Goal: Task Accomplishment & Management: Use online tool/utility

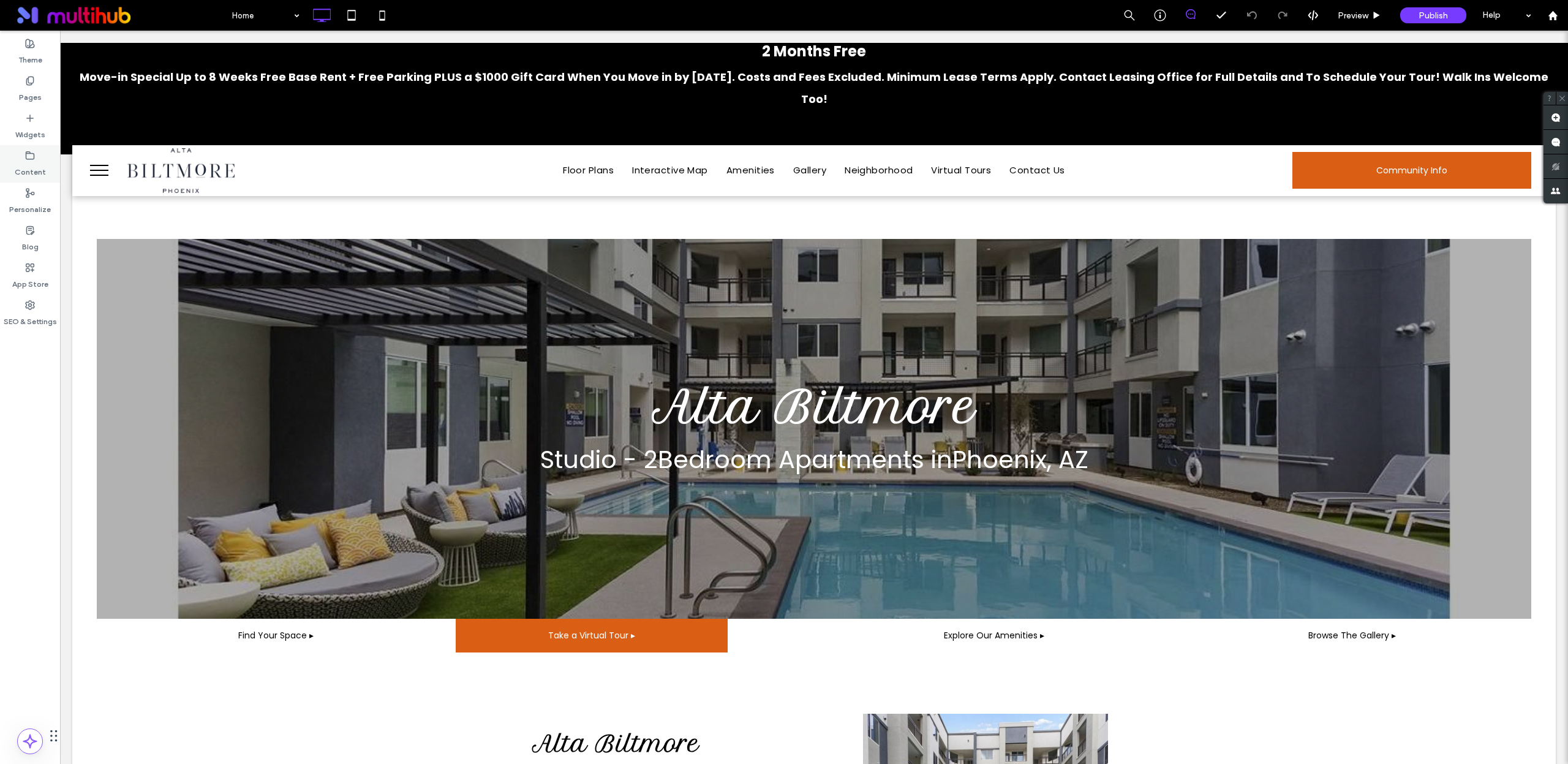
click at [41, 157] on div "Content" at bounding box center [29, 164] width 60 height 37
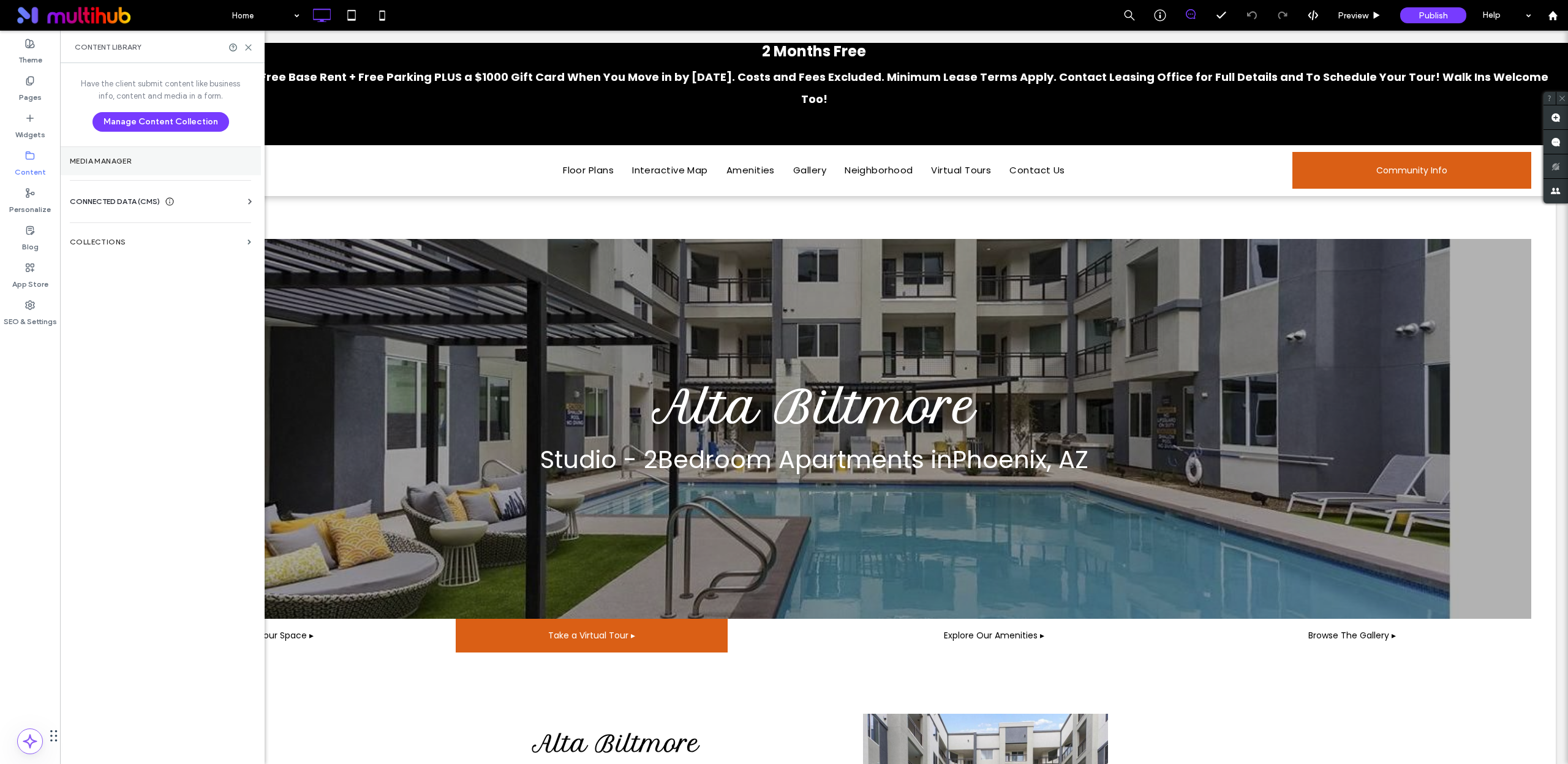
click at [185, 168] on section "Media Manager" at bounding box center [160, 161] width 201 height 29
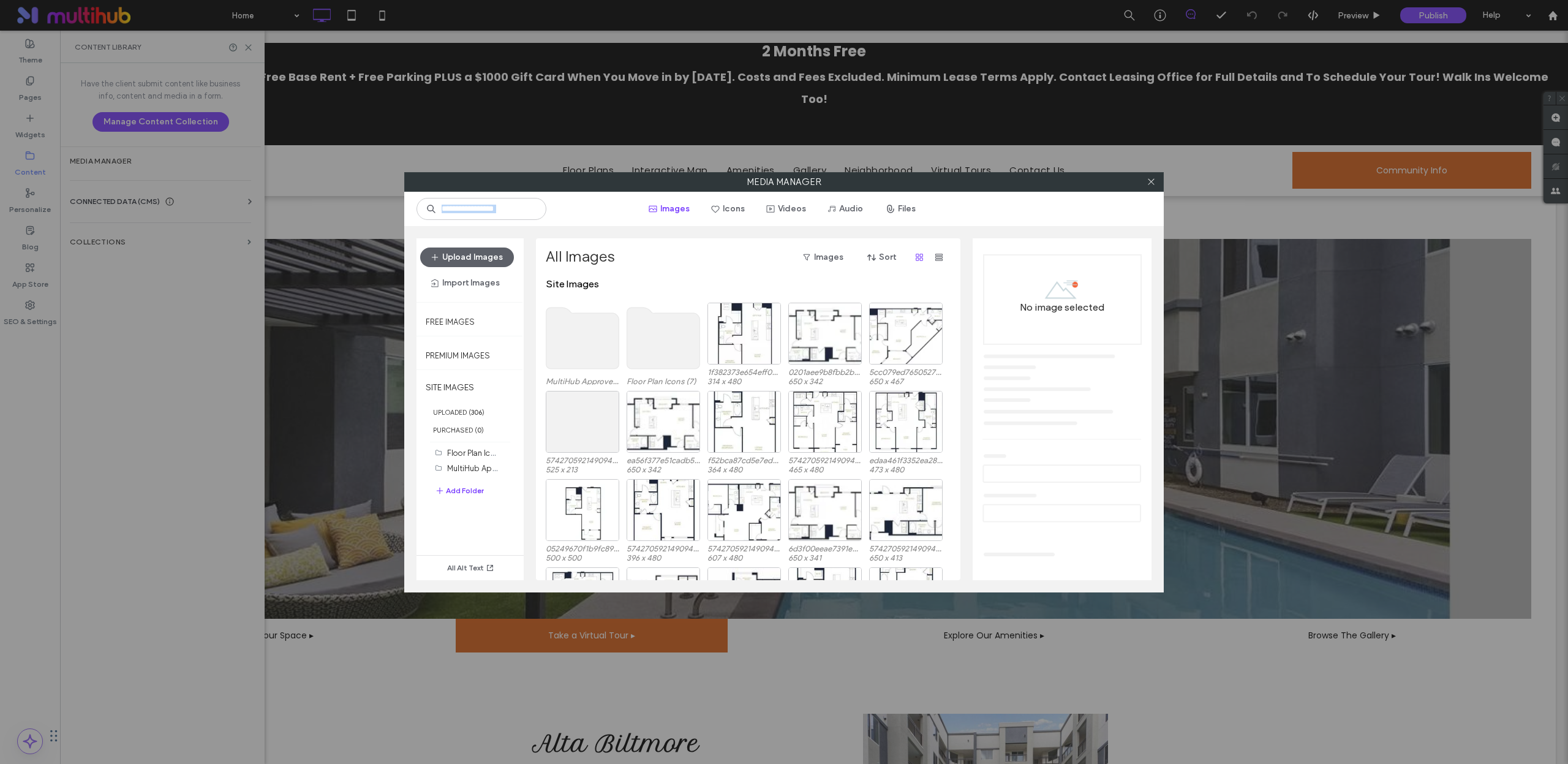
drag, startPoint x: 1150, startPoint y: 184, endPoint x: 1124, endPoint y: 197, distance: 29.1
click at [1124, 197] on div "Media Manager Images Icons Videos Audio Files Upload Images Import Images Free …" at bounding box center [784, 382] width 760 height 420
click at [587, 357] on use at bounding box center [583, 338] width 73 height 62
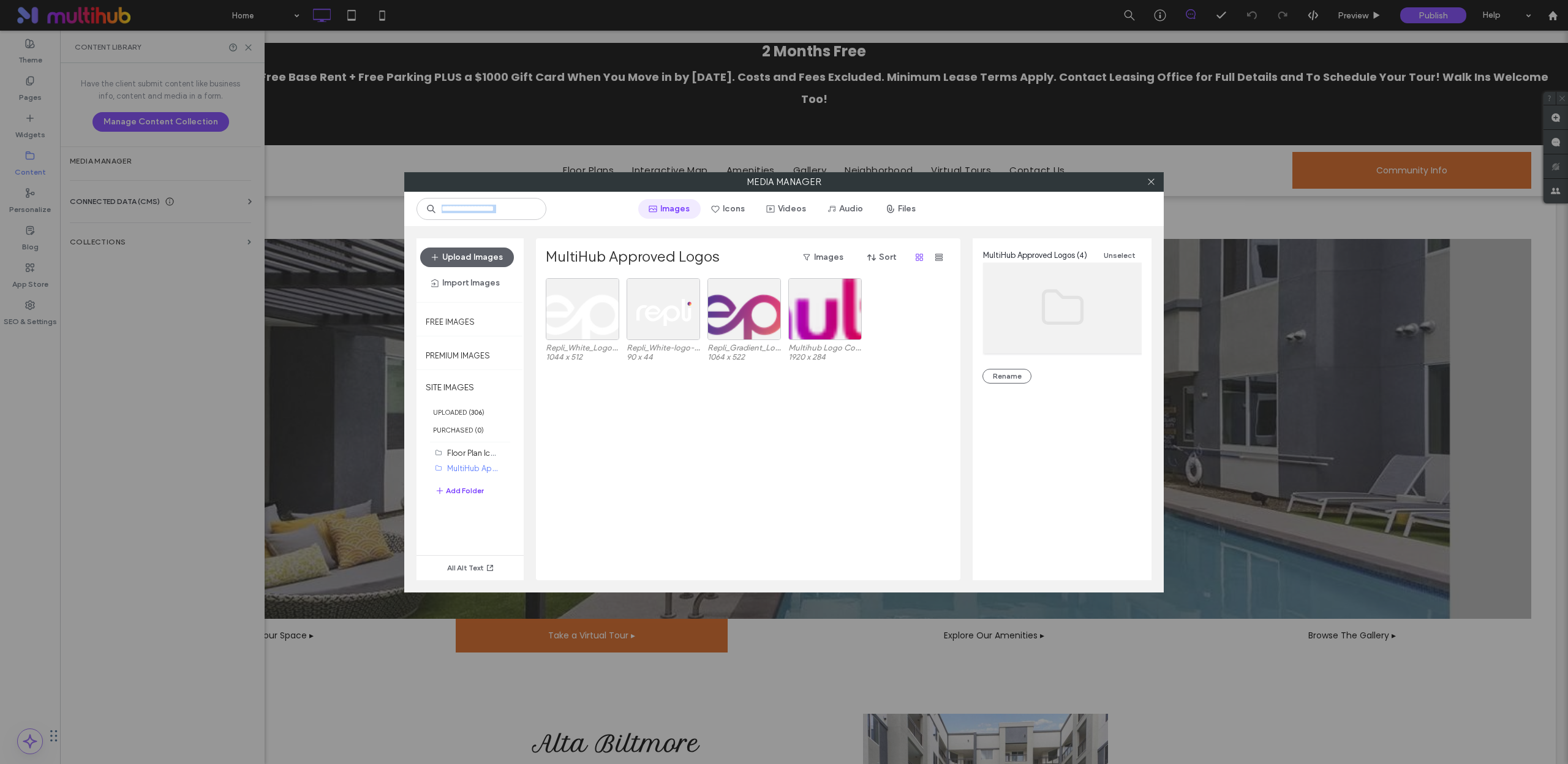
click at [639, 210] on button "Images" at bounding box center [670, 209] width 62 height 20
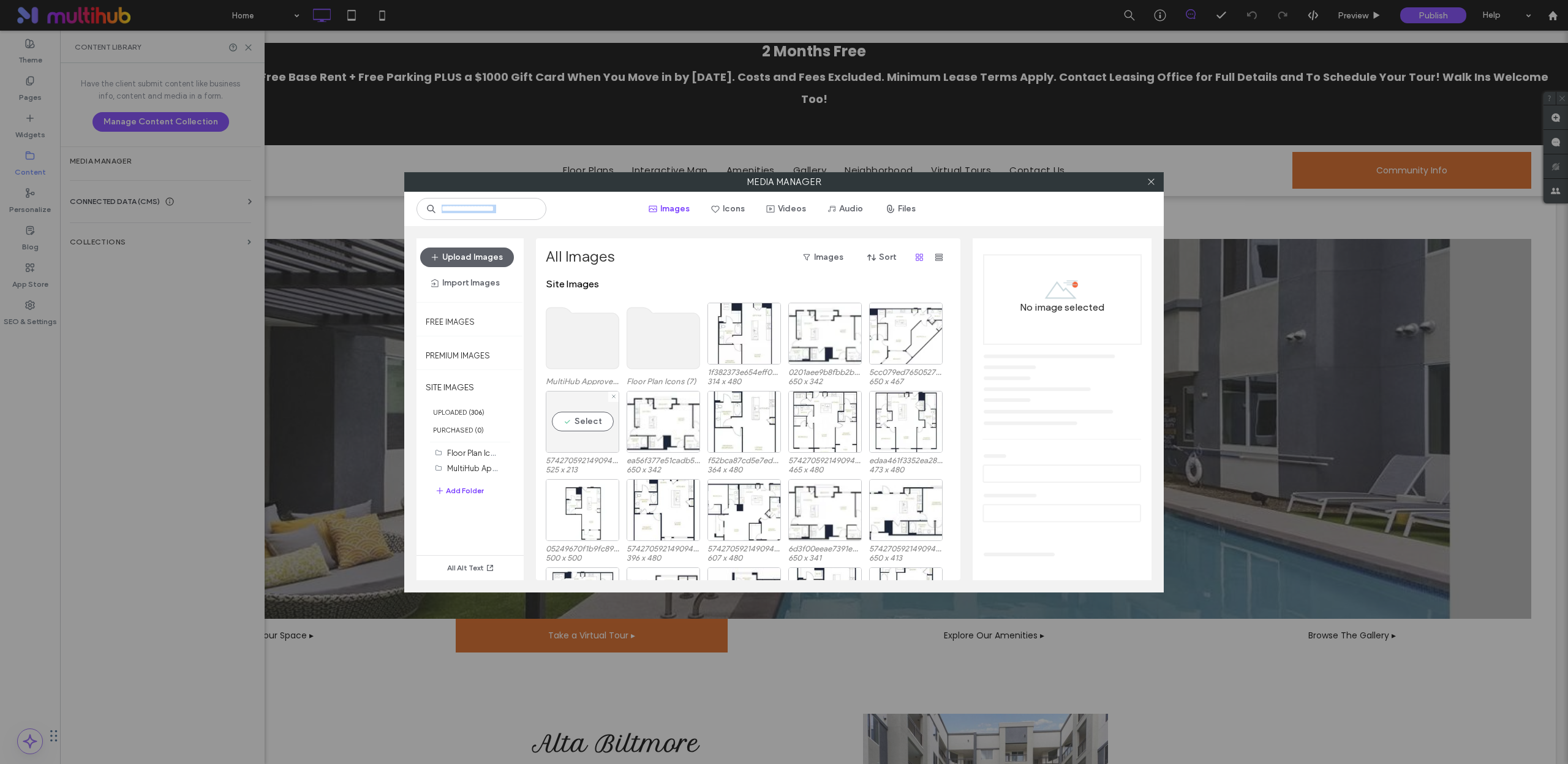
click at [608, 410] on div "Select" at bounding box center [582, 421] width 74 height 62
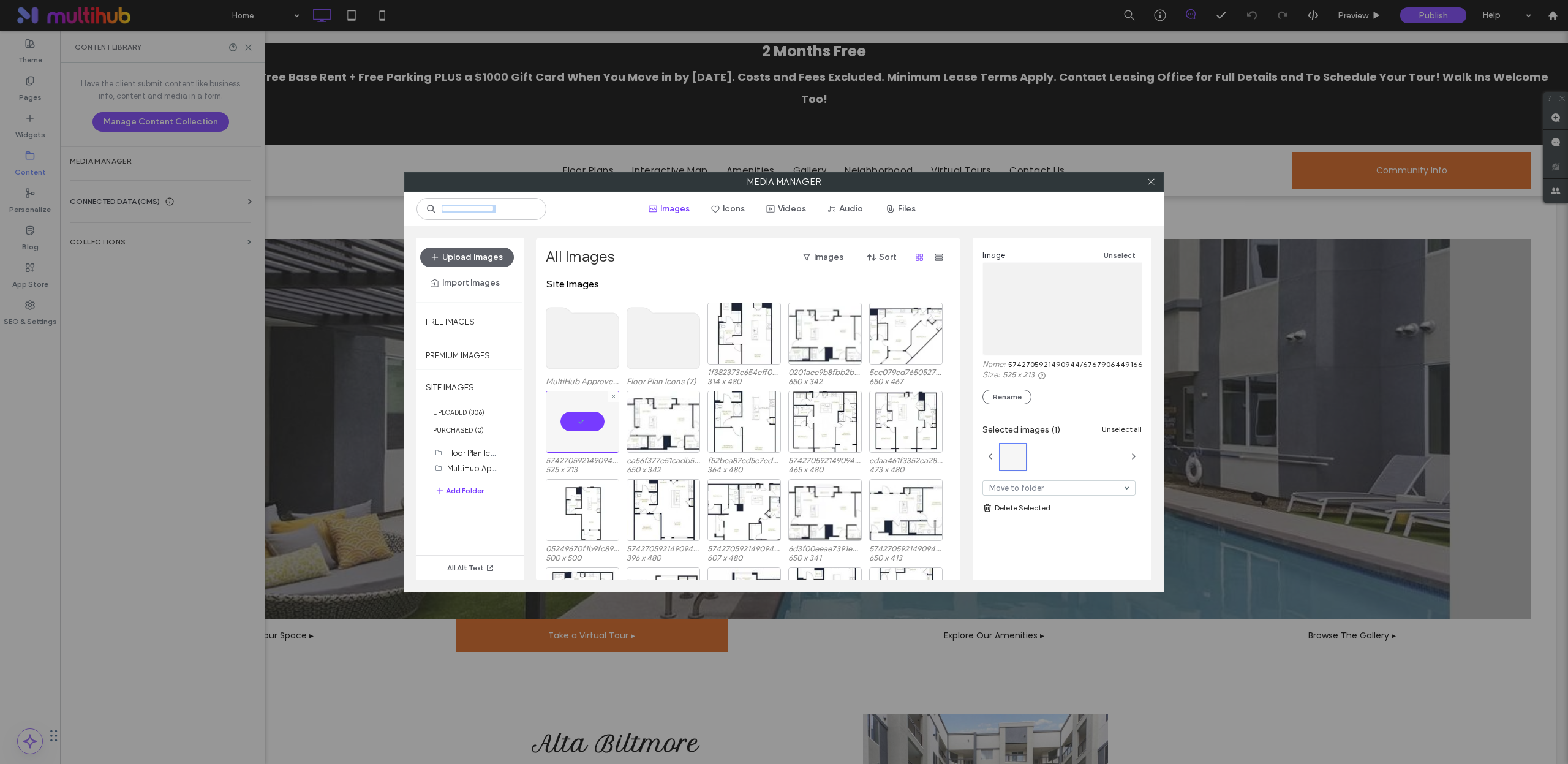
click at [608, 410] on div at bounding box center [582, 421] width 74 height 62
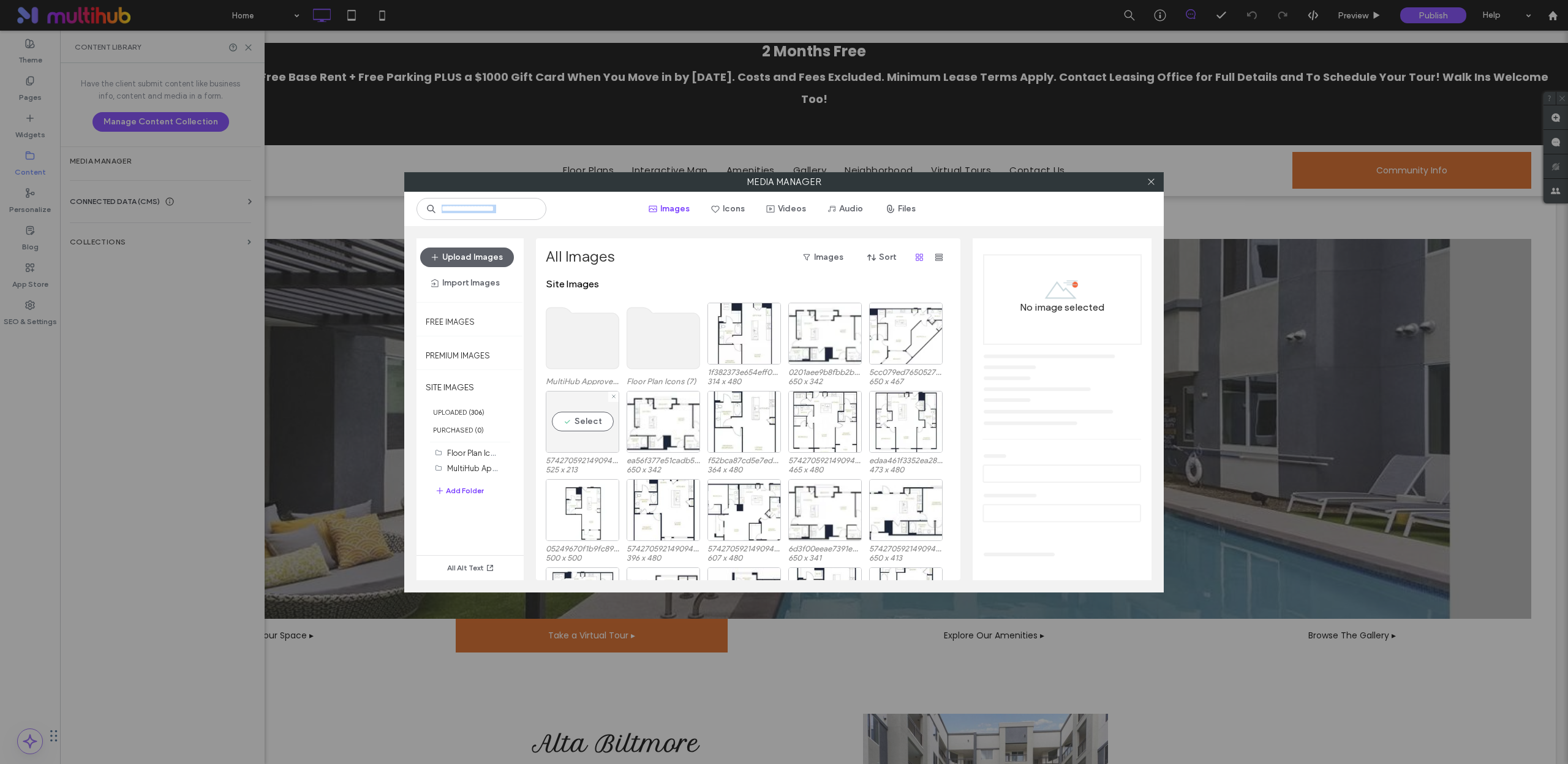
click at [608, 410] on div "Select" at bounding box center [582, 421] width 74 height 62
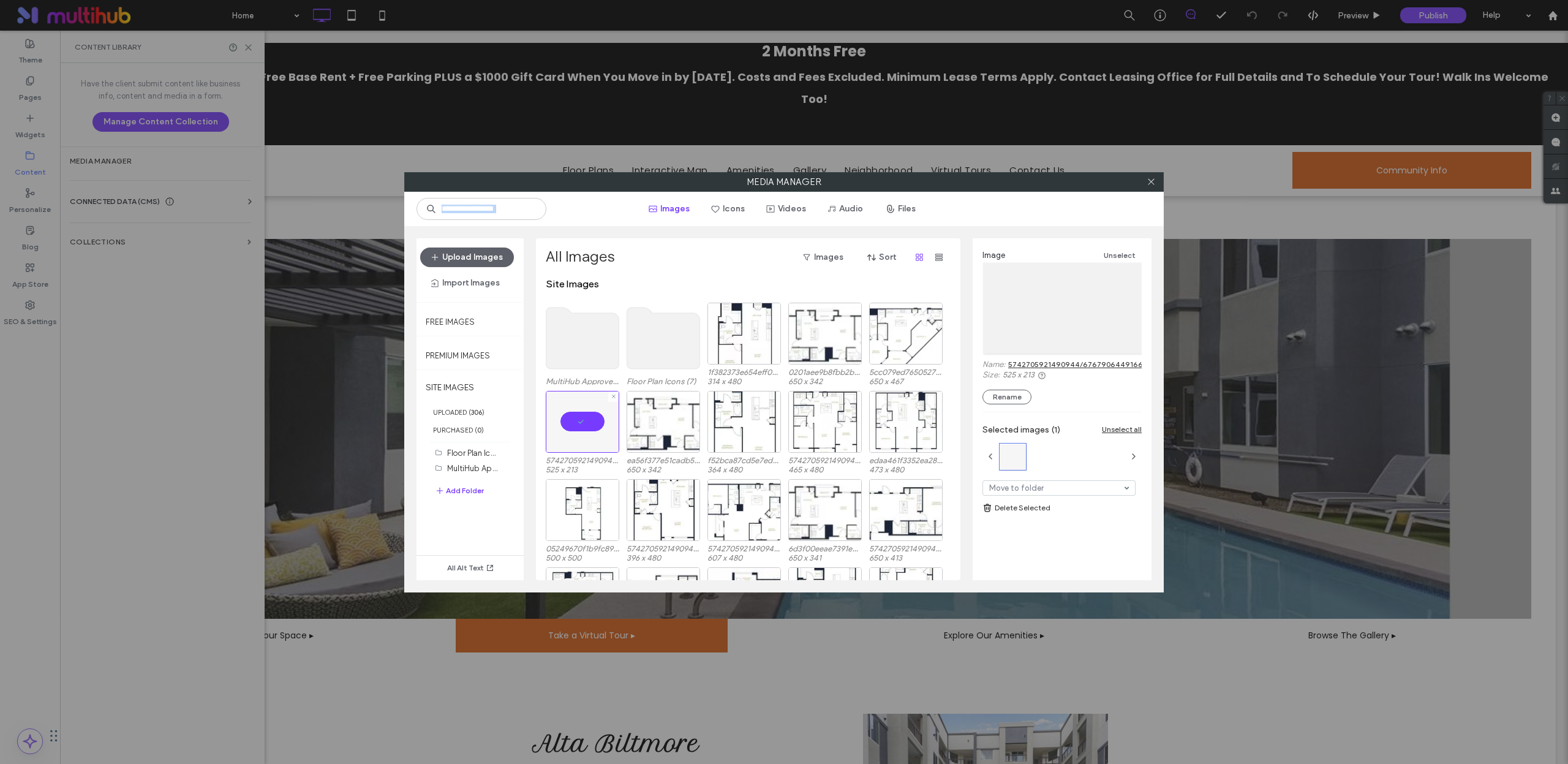
click at [567, 401] on div at bounding box center [582, 421] width 74 height 62
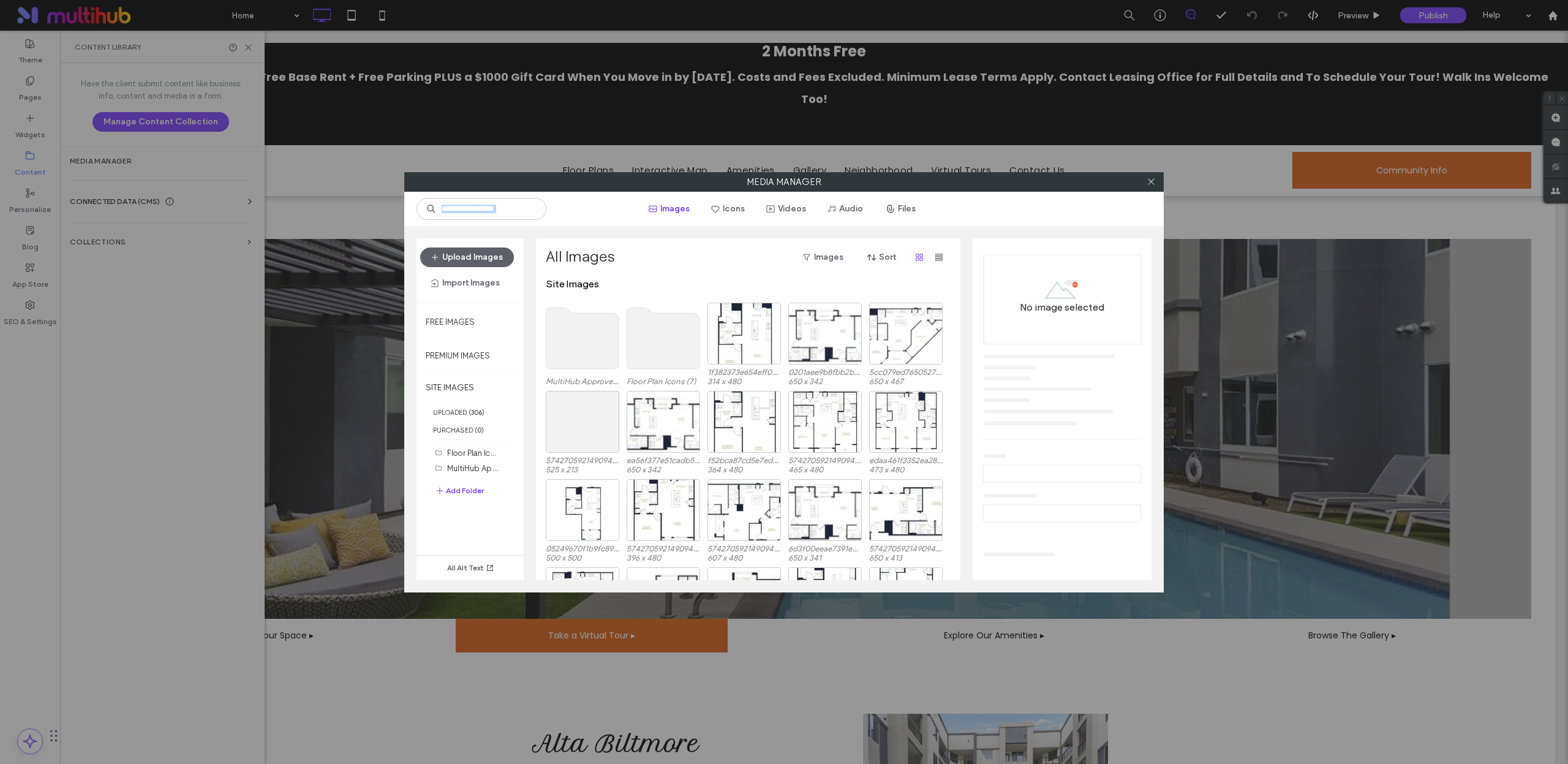
click at [655, 328] on use at bounding box center [664, 338] width 73 height 62
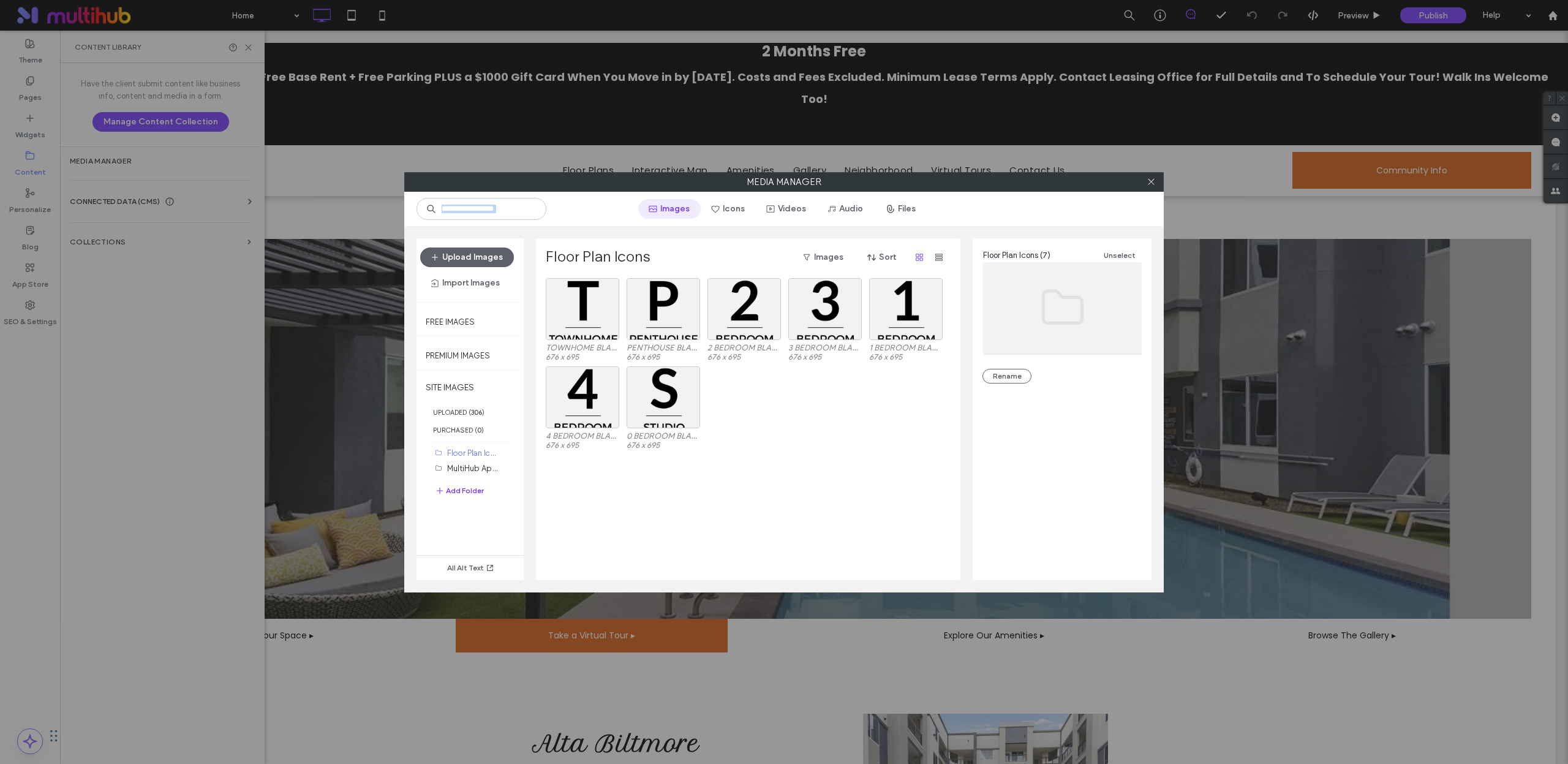
click at [660, 201] on button "Images" at bounding box center [670, 209] width 62 height 20
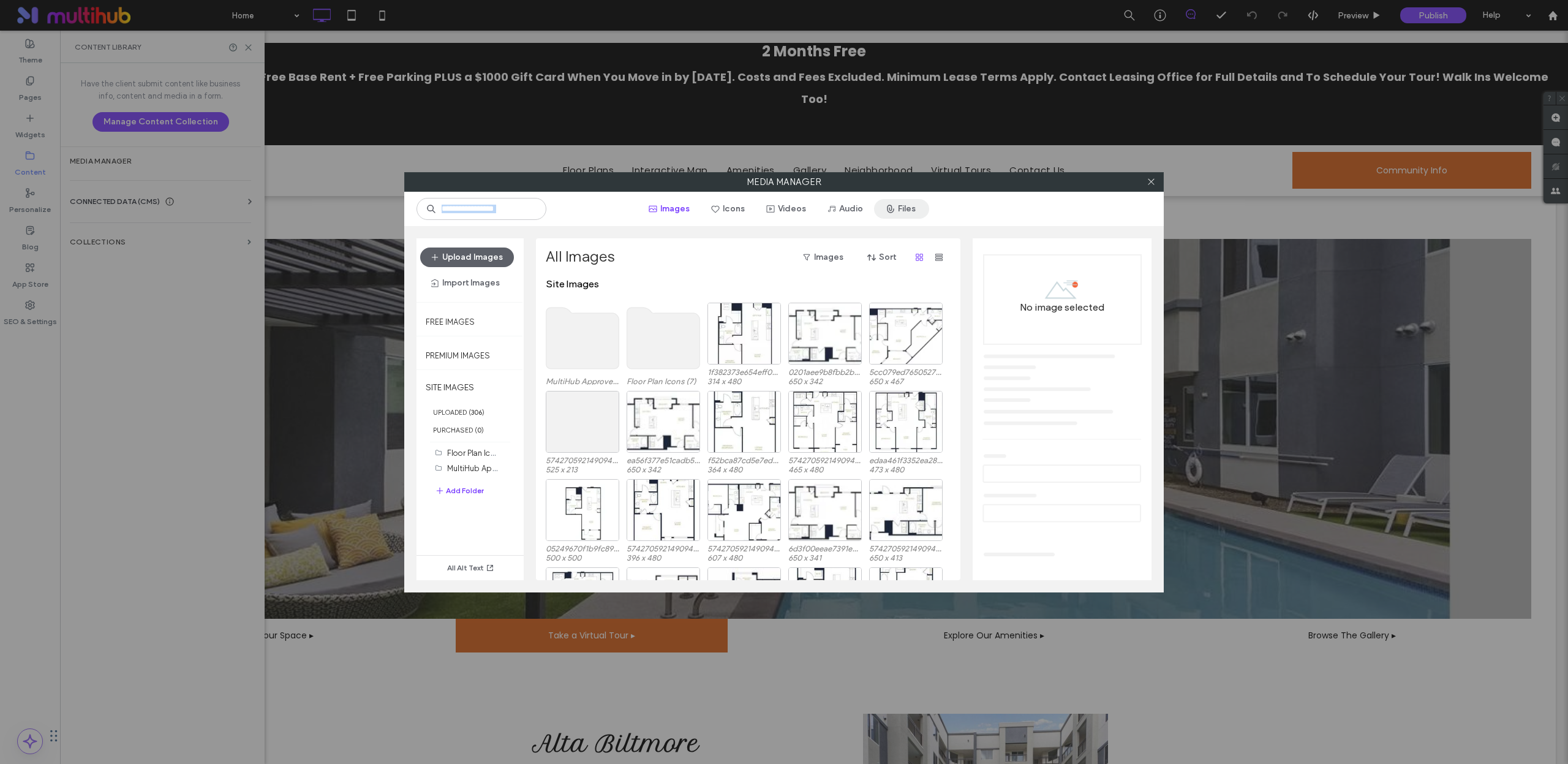
click at [895, 205] on button "Files" at bounding box center [902, 209] width 55 height 20
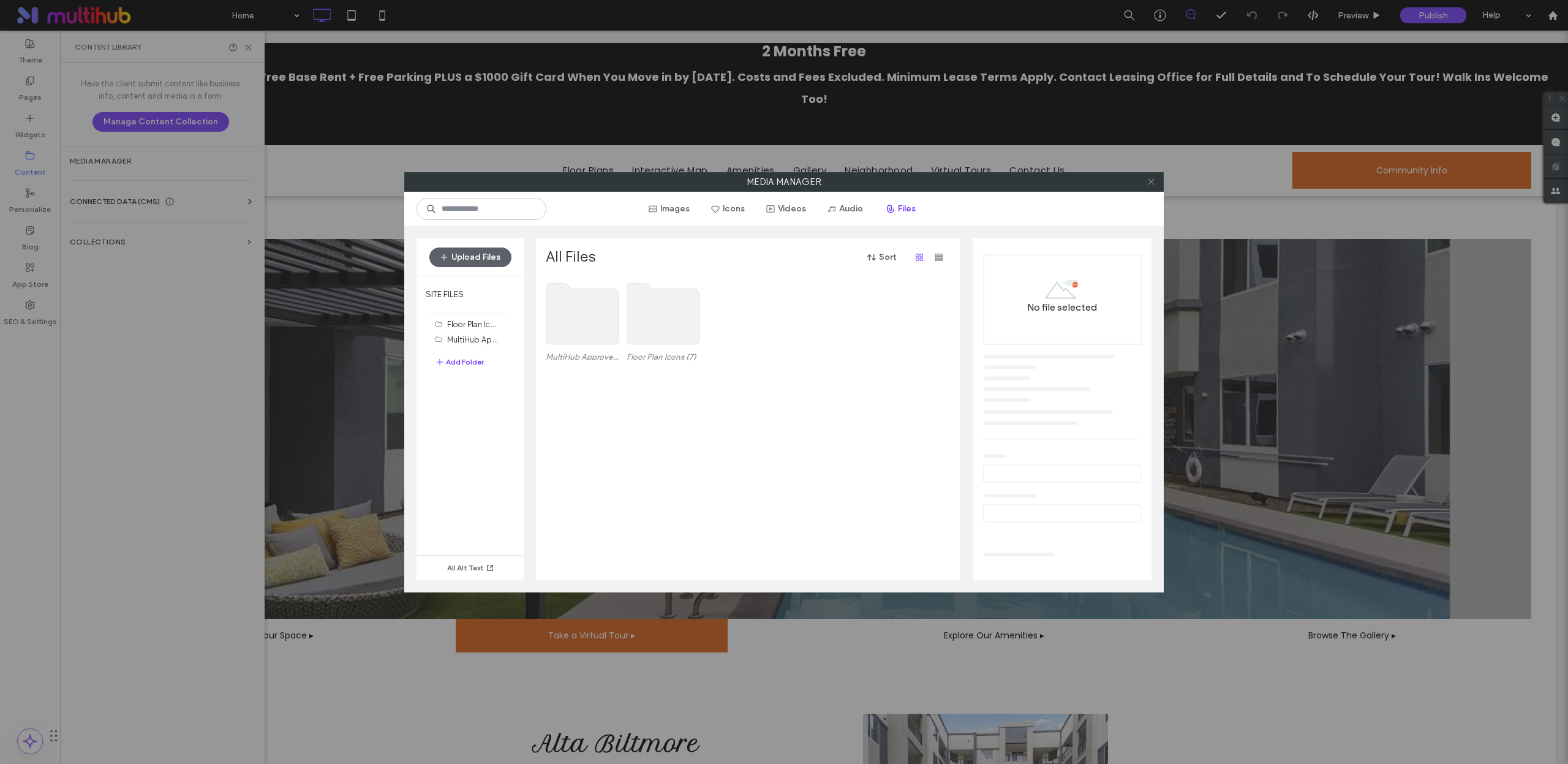
click at [1150, 183] on icon at bounding box center [1151, 181] width 10 height 10
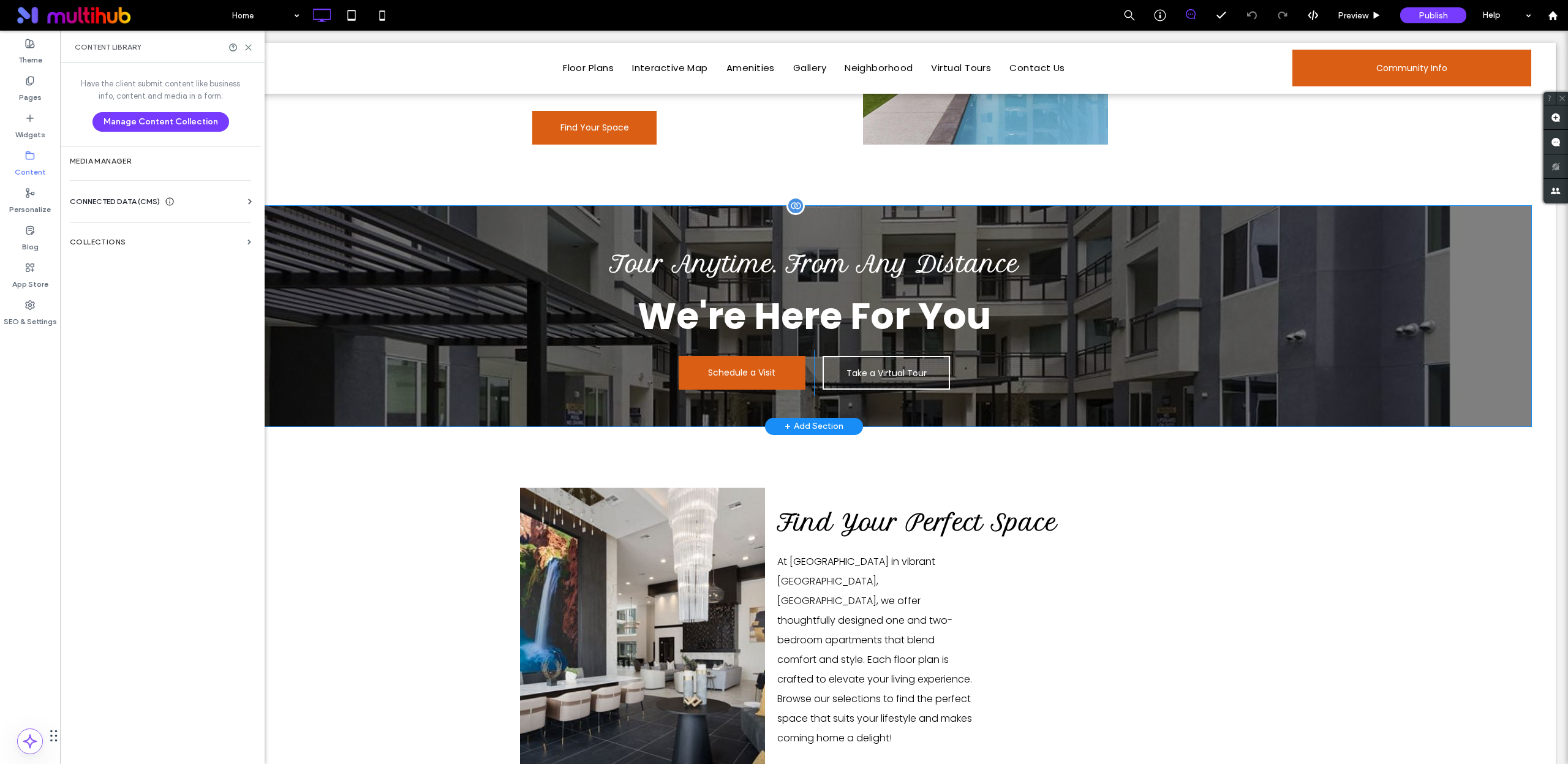
scroll to position [922, 0]
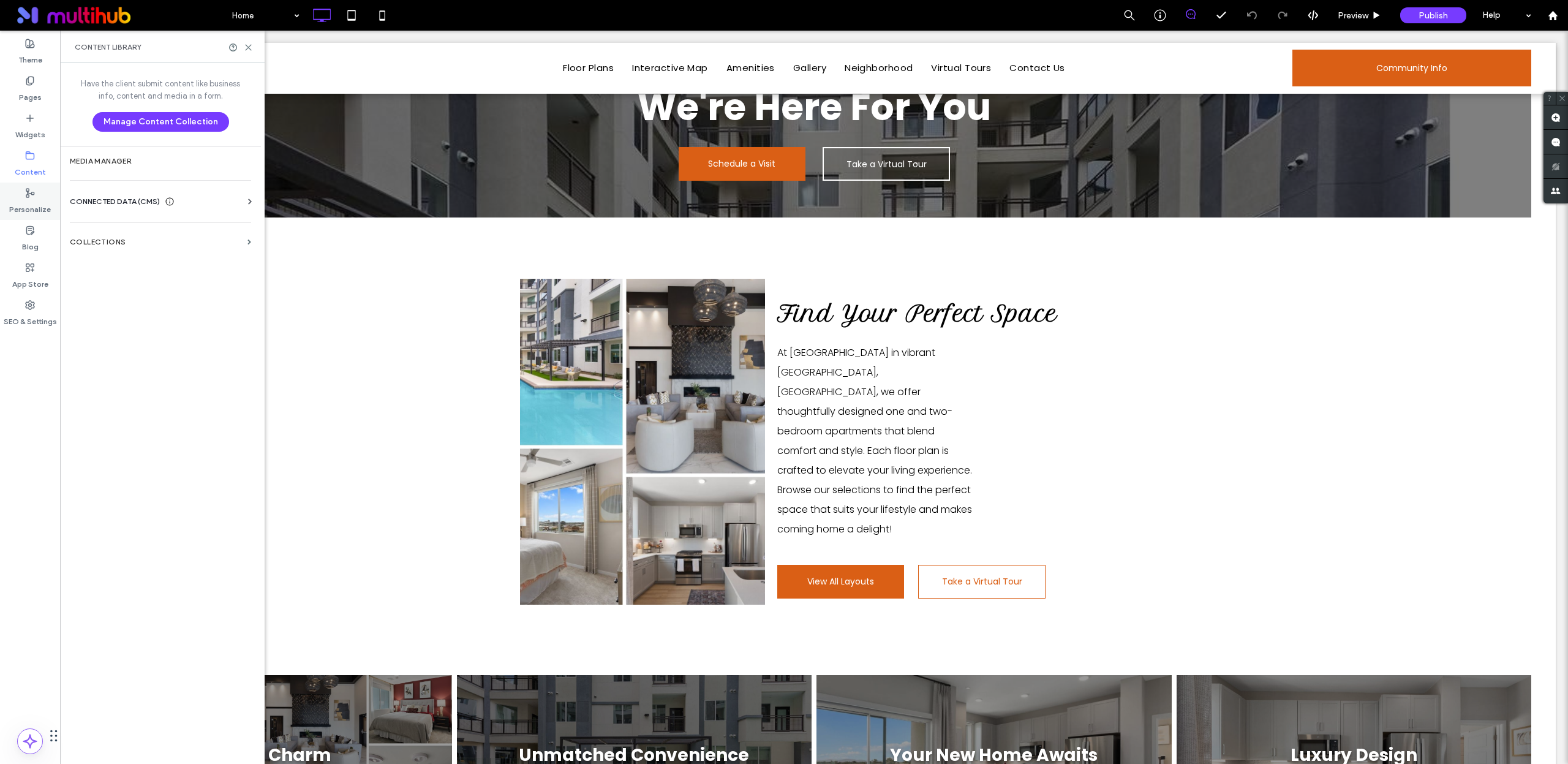
click at [36, 212] on label "Personalize" at bounding box center [30, 206] width 42 height 17
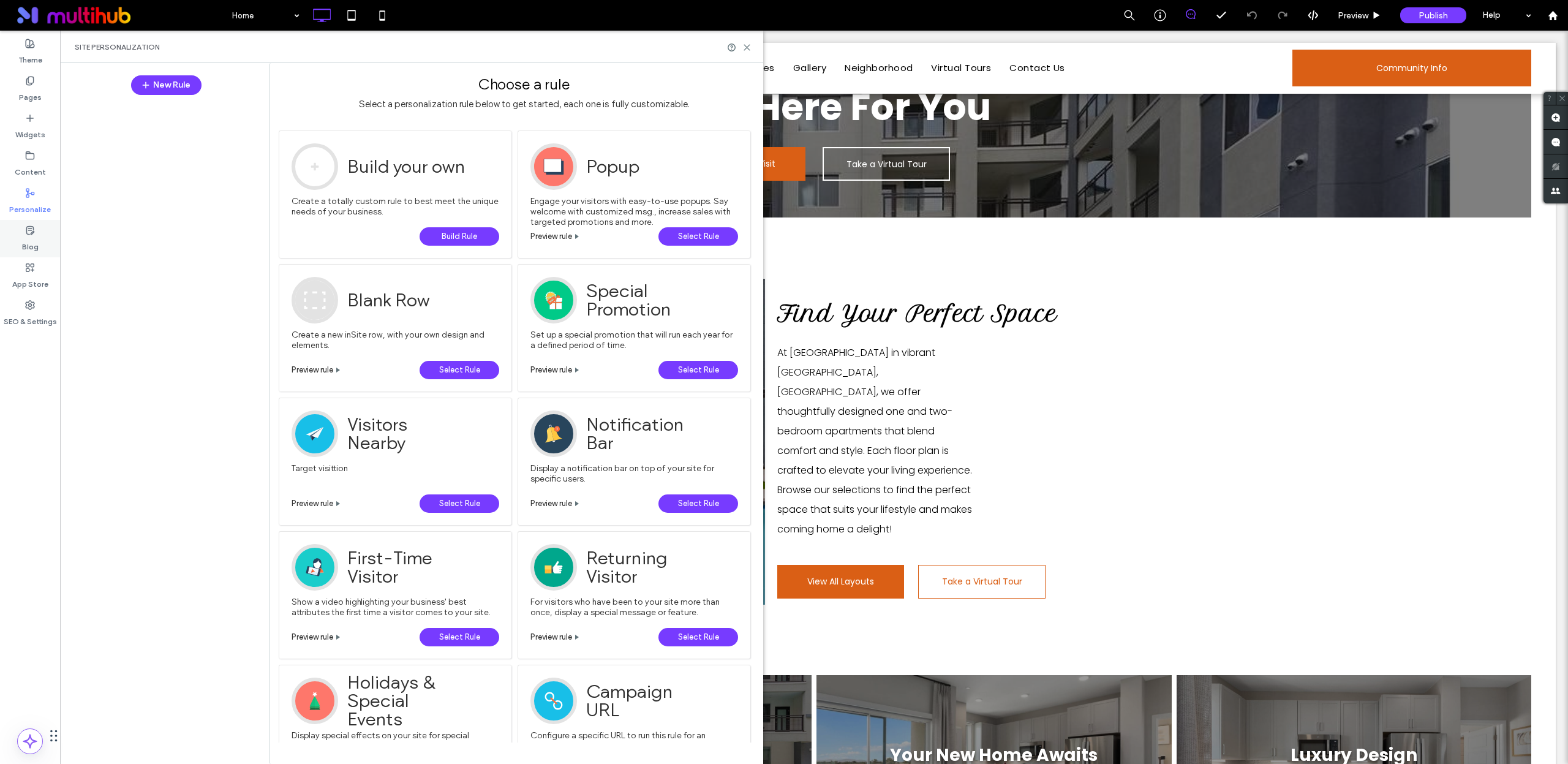
click at [35, 230] on div "Blog" at bounding box center [29, 238] width 60 height 37
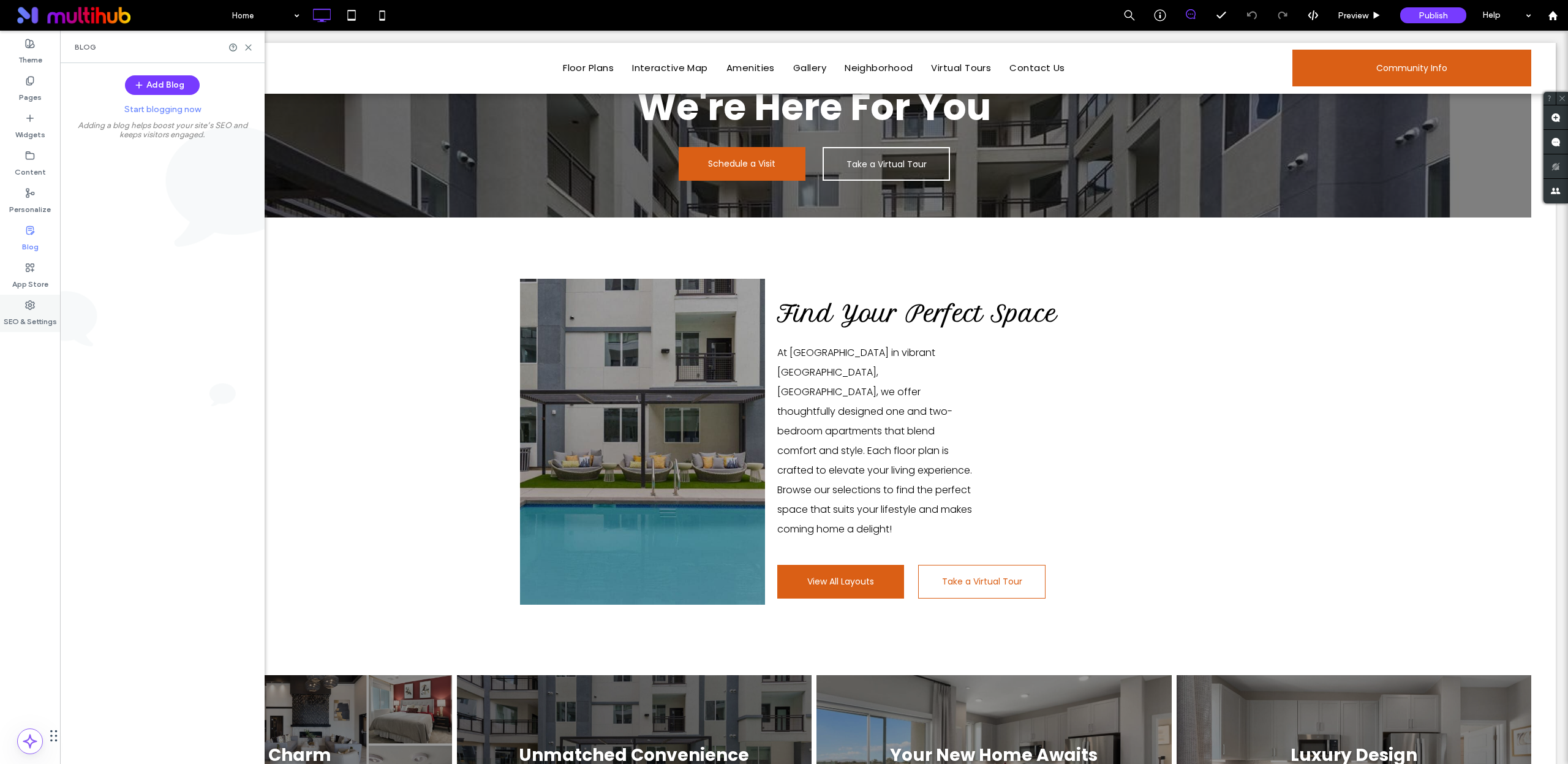
click at [24, 312] on label "SEO & Settings" at bounding box center [30, 319] width 54 height 17
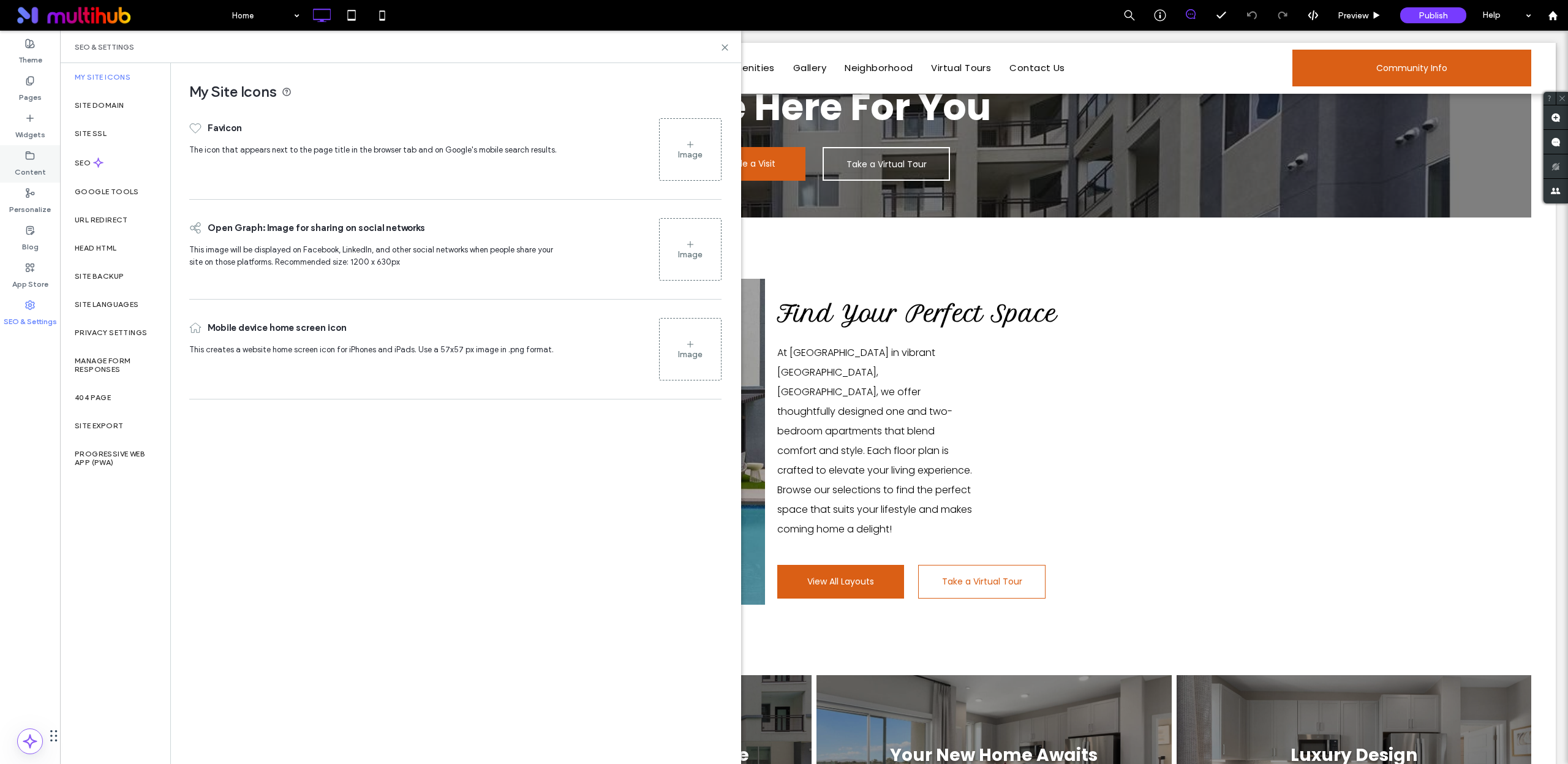
click at [40, 155] on div "Content" at bounding box center [29, 164] width 60 height 37
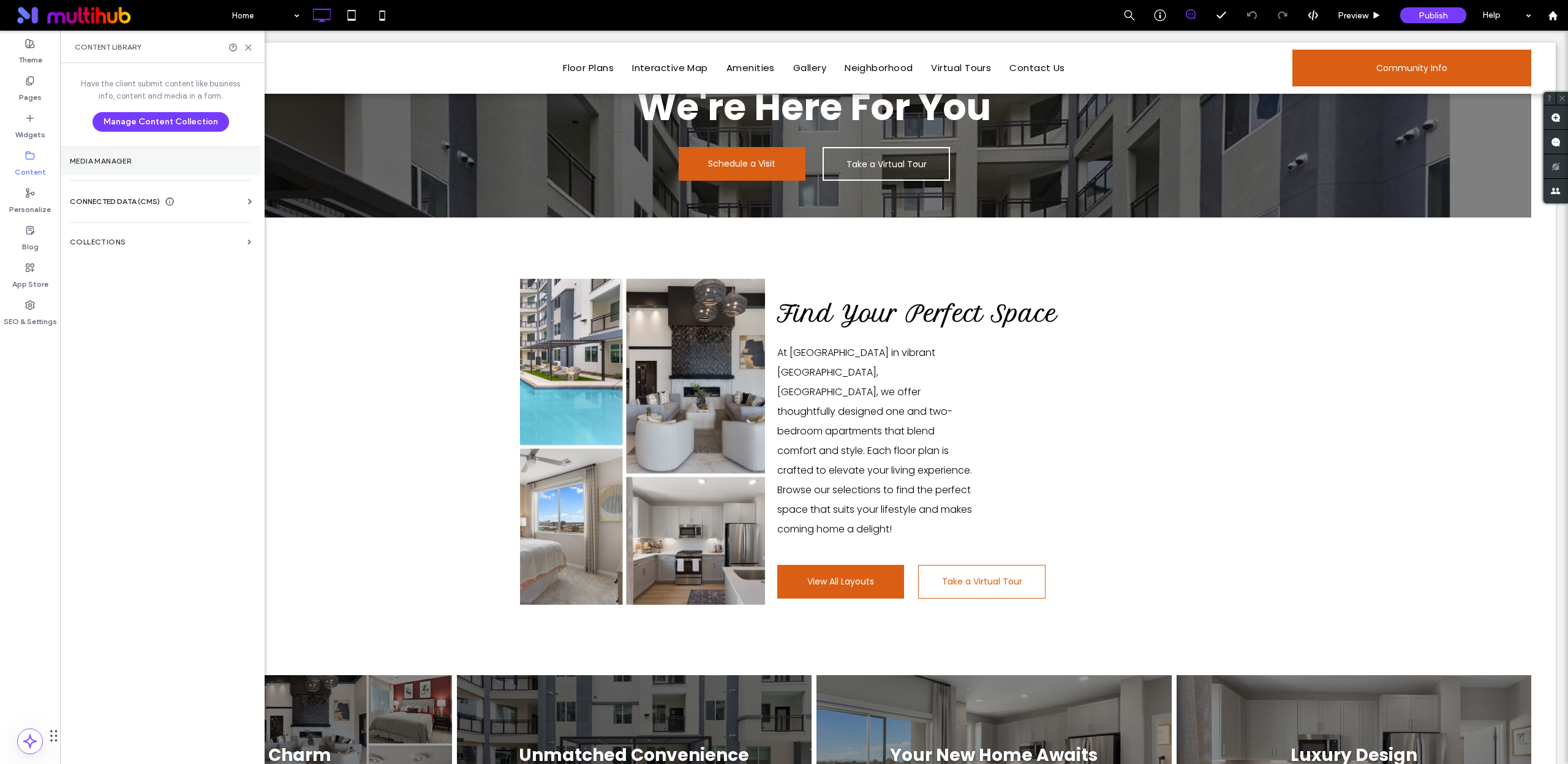
click at [174, 172] on section "Media Manager" at bounding box center [160, 161] width 201 height 29
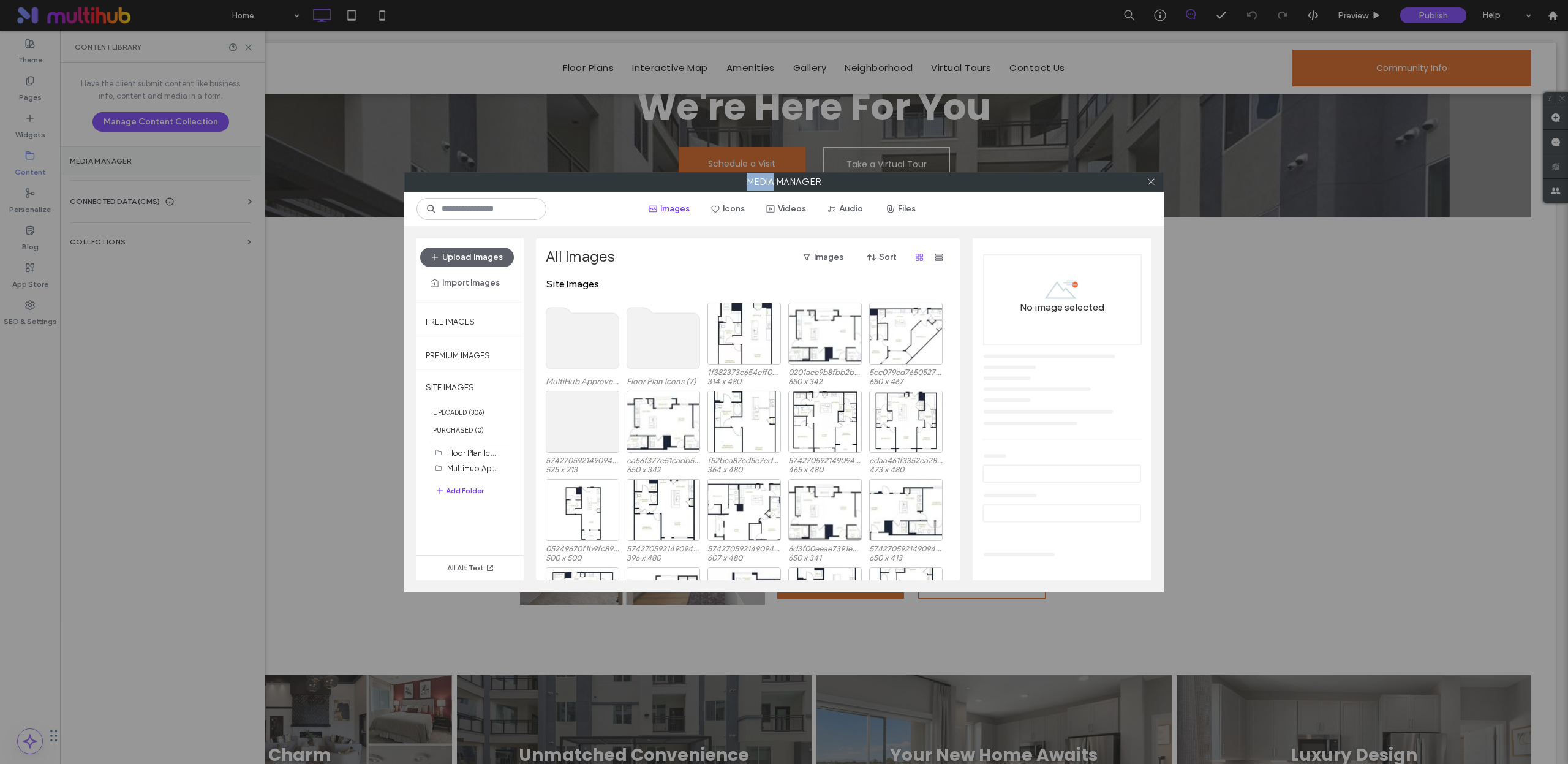
click at [174, 172] on div "Media Manager Images Icons Videos Audio Files Upload Images Import Images Free …" at bounding box center [784, 382] width 1568 height 764
click at [223, 191] on div "Media Manager Images Icons Videos Audio Files Upload Images Import Images Free …" at bounding box center [784, 382] width 1568 height 764
click at [1153, 180] on icon at bounding box center [1151, 181] width 10 height 10
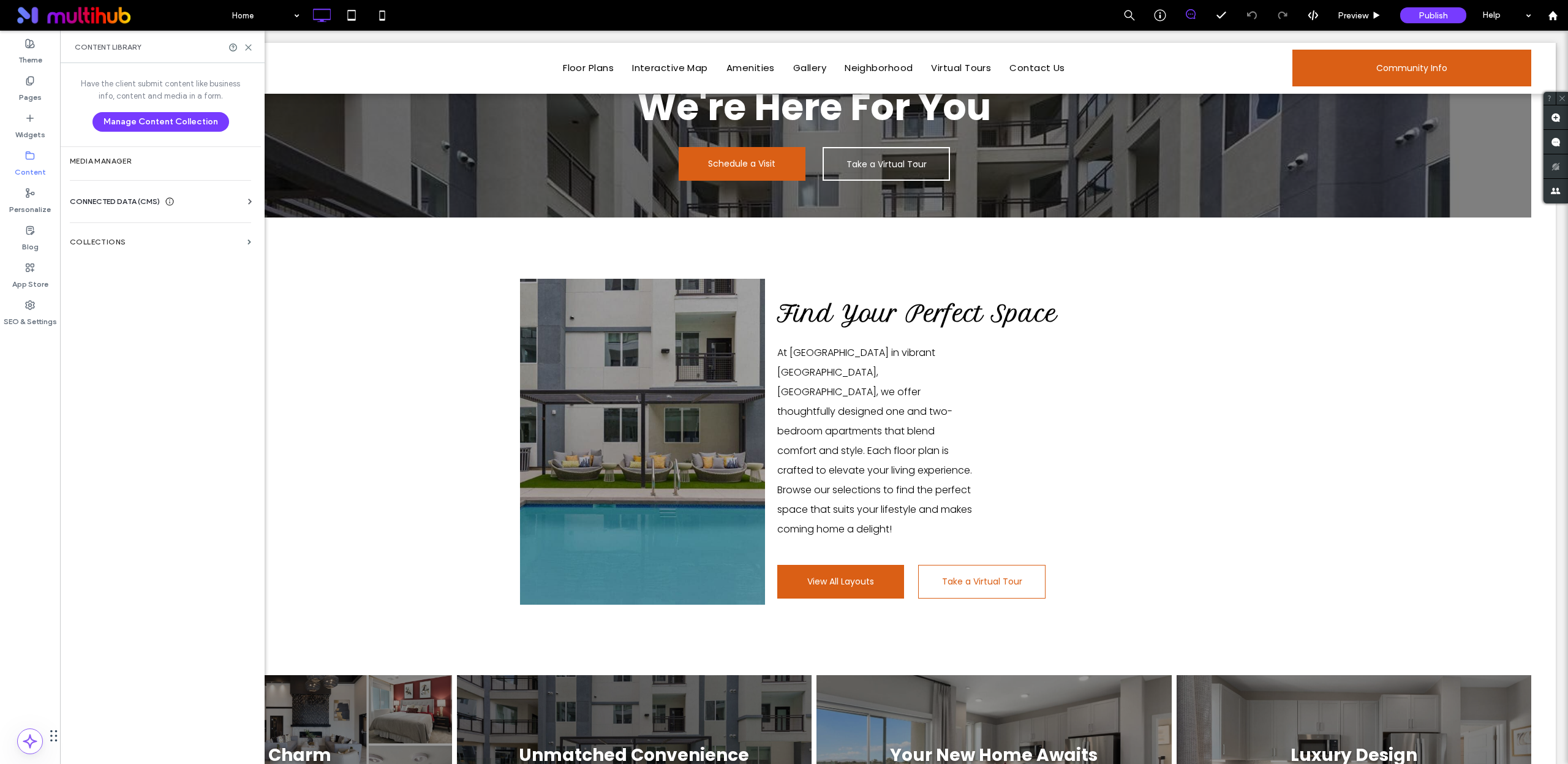
click at [175, 197] on icon at bounding box center [169, 201] width 10 height 10
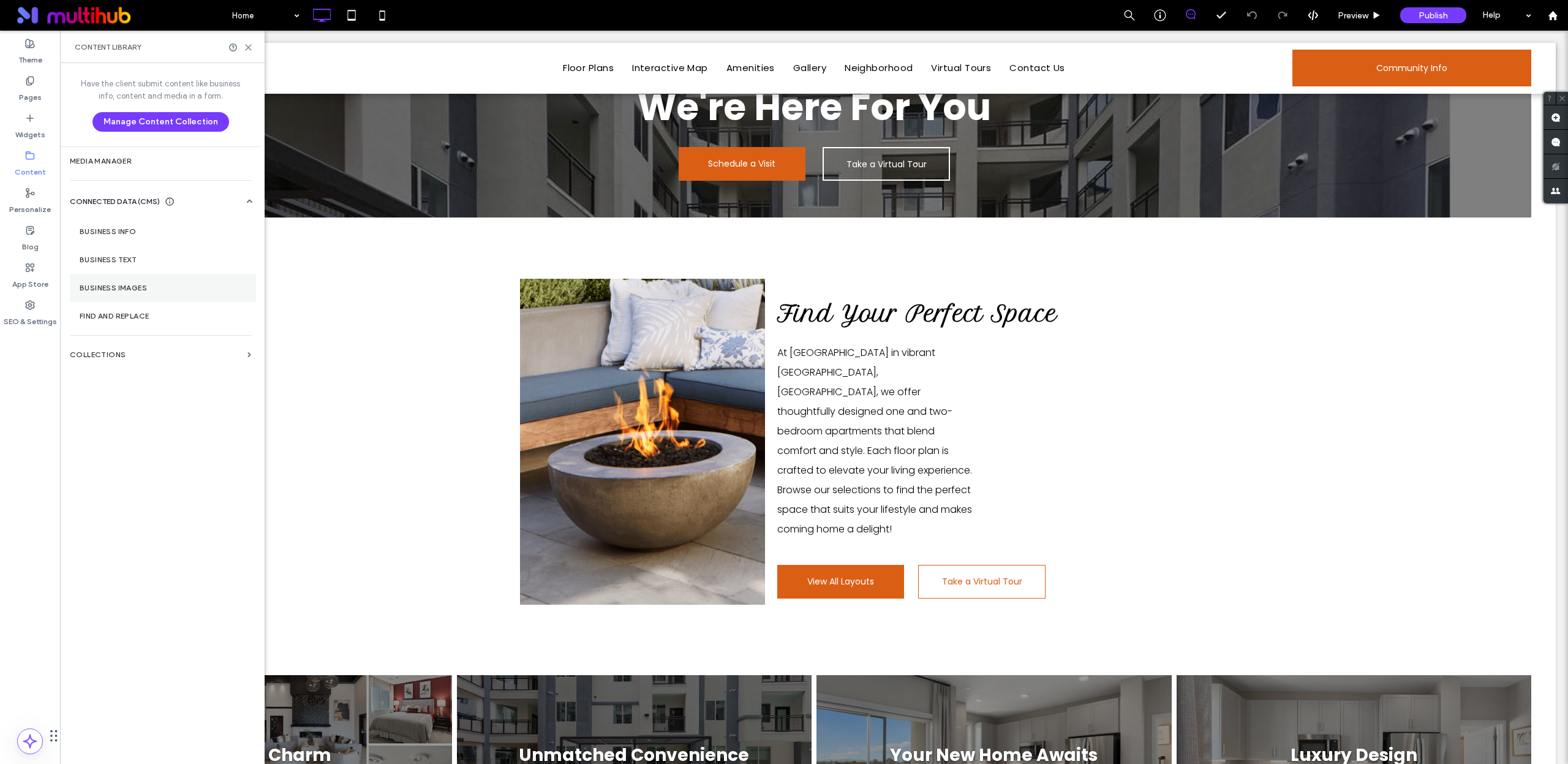
click at [140, 294] on section "Business Images" at bounding box center [163, 288] width 186 height 29
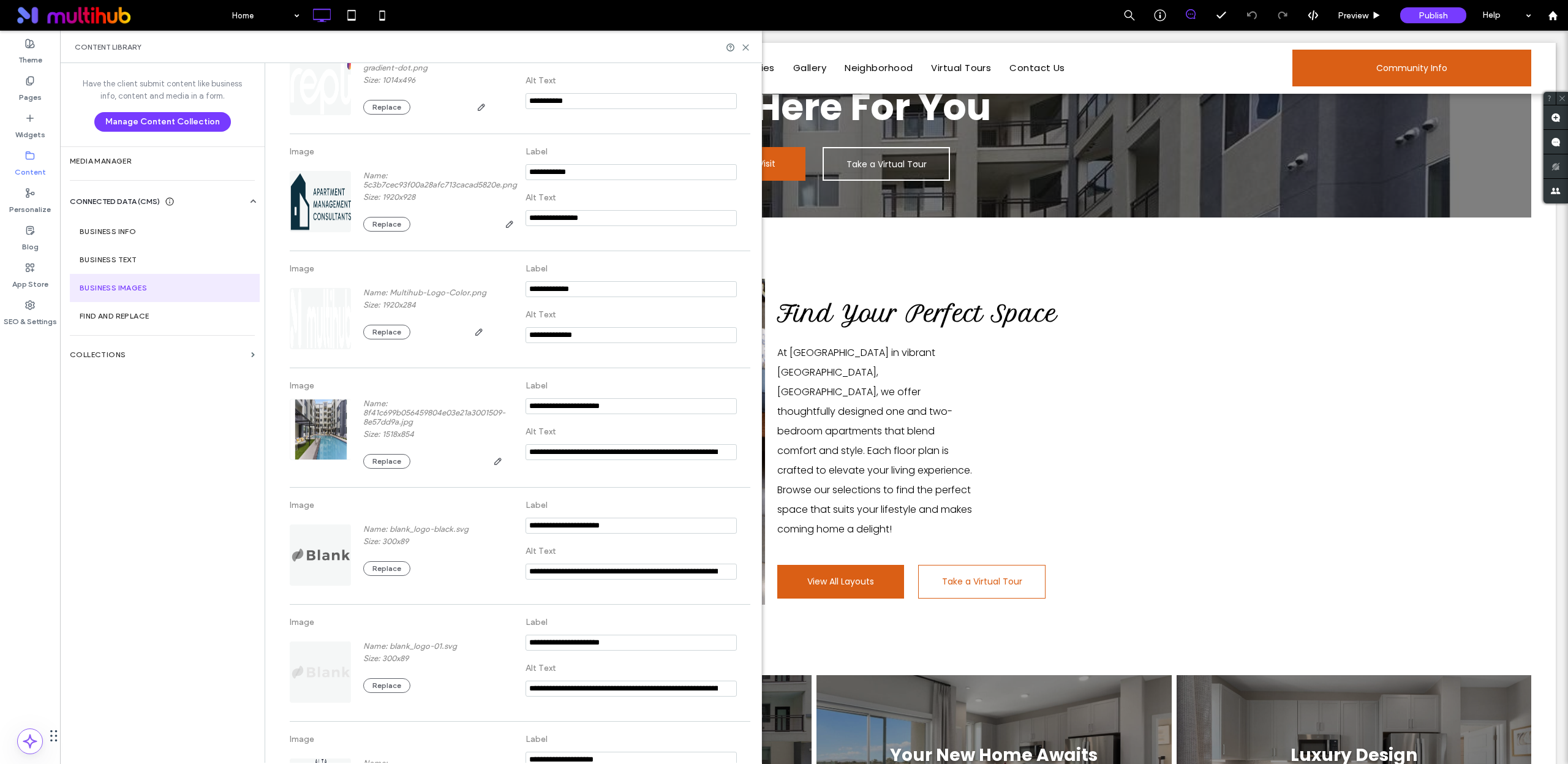
scroll to position [420, 0]
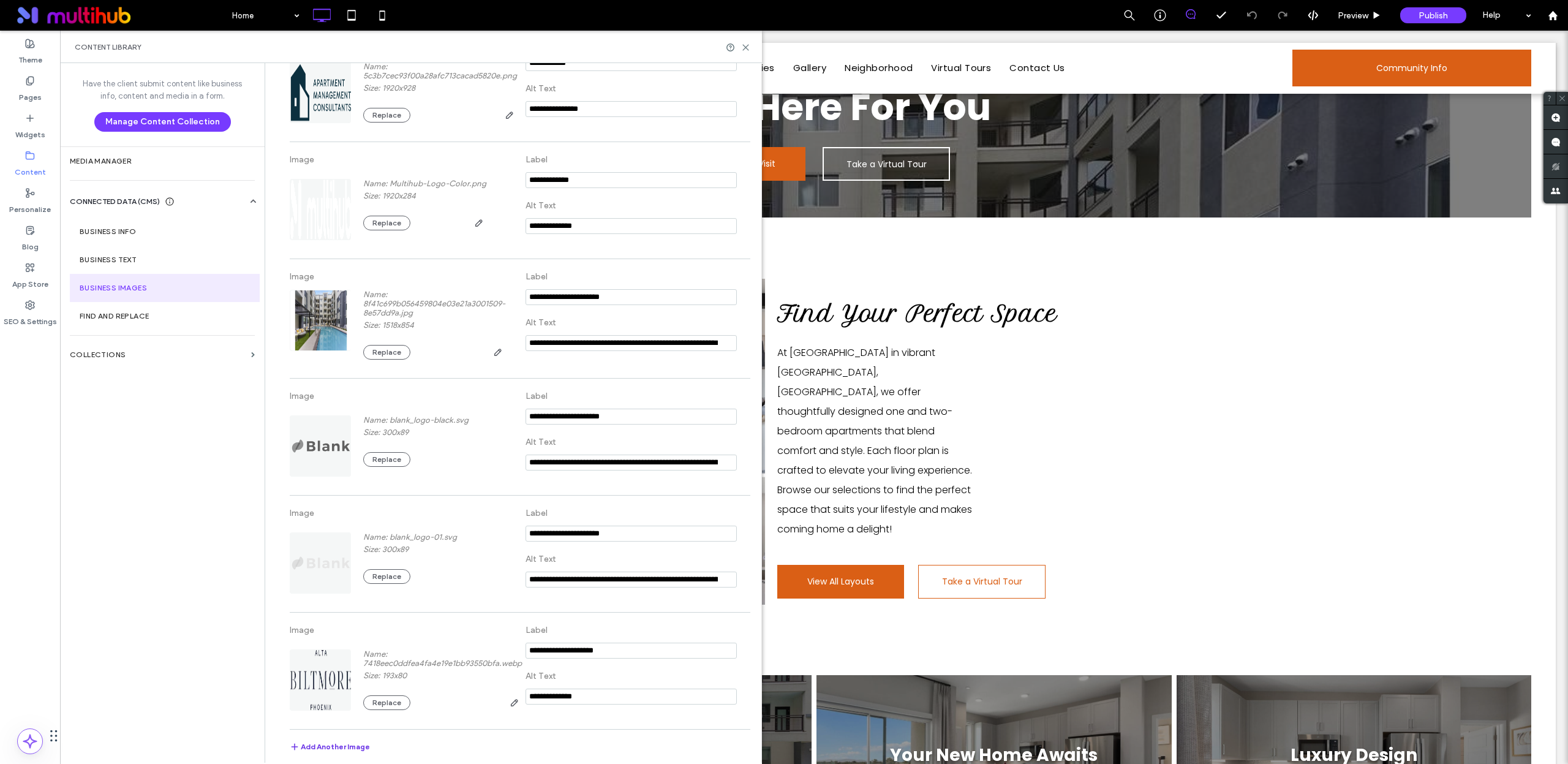
click at [336, 741] on button "Add Another Image" at bounding box center [329, 748] width 81 height 15
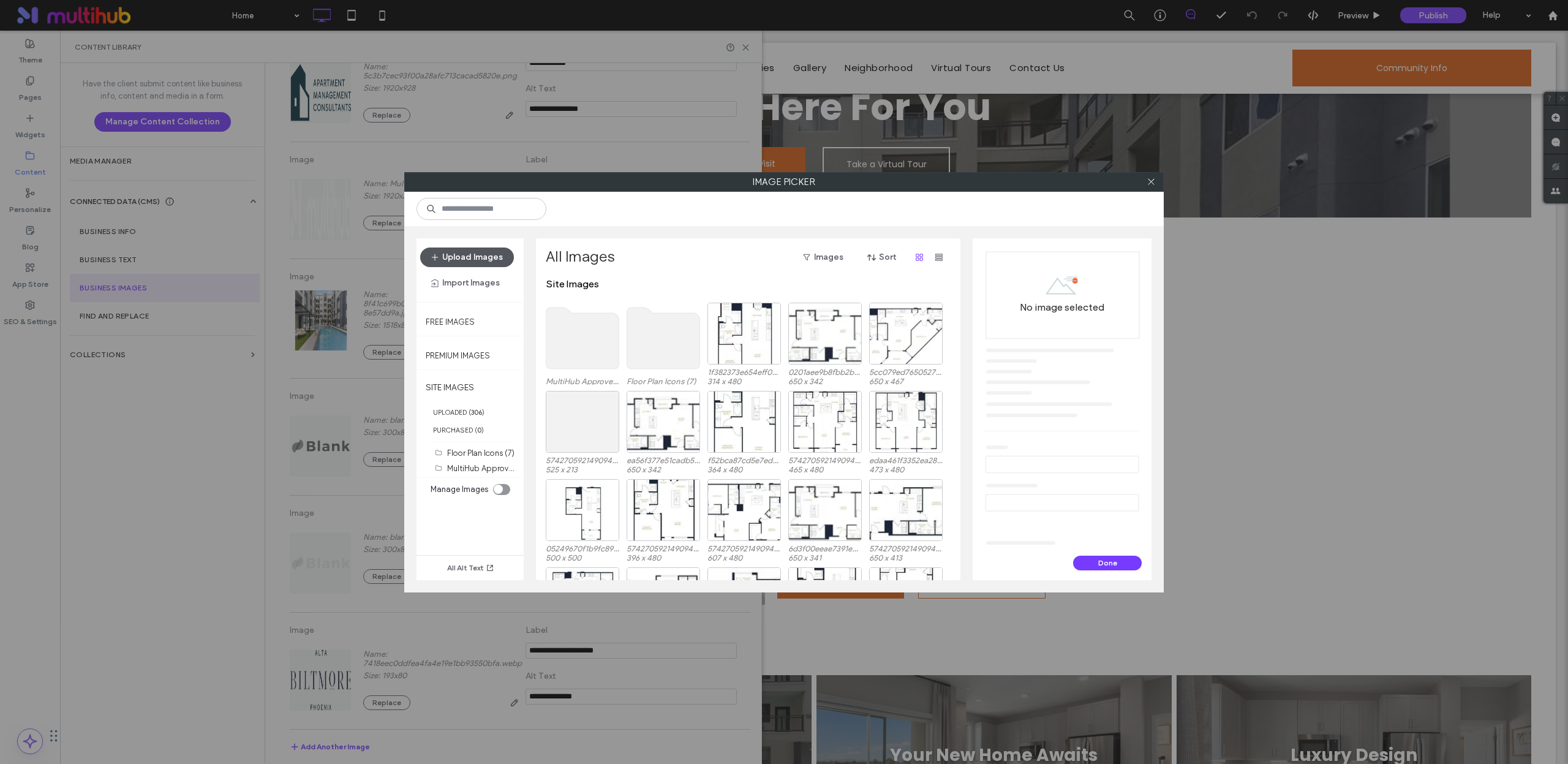
click at [495, 261] on button "Upload Images" at bounding box center [467, 257] width 94 height 20
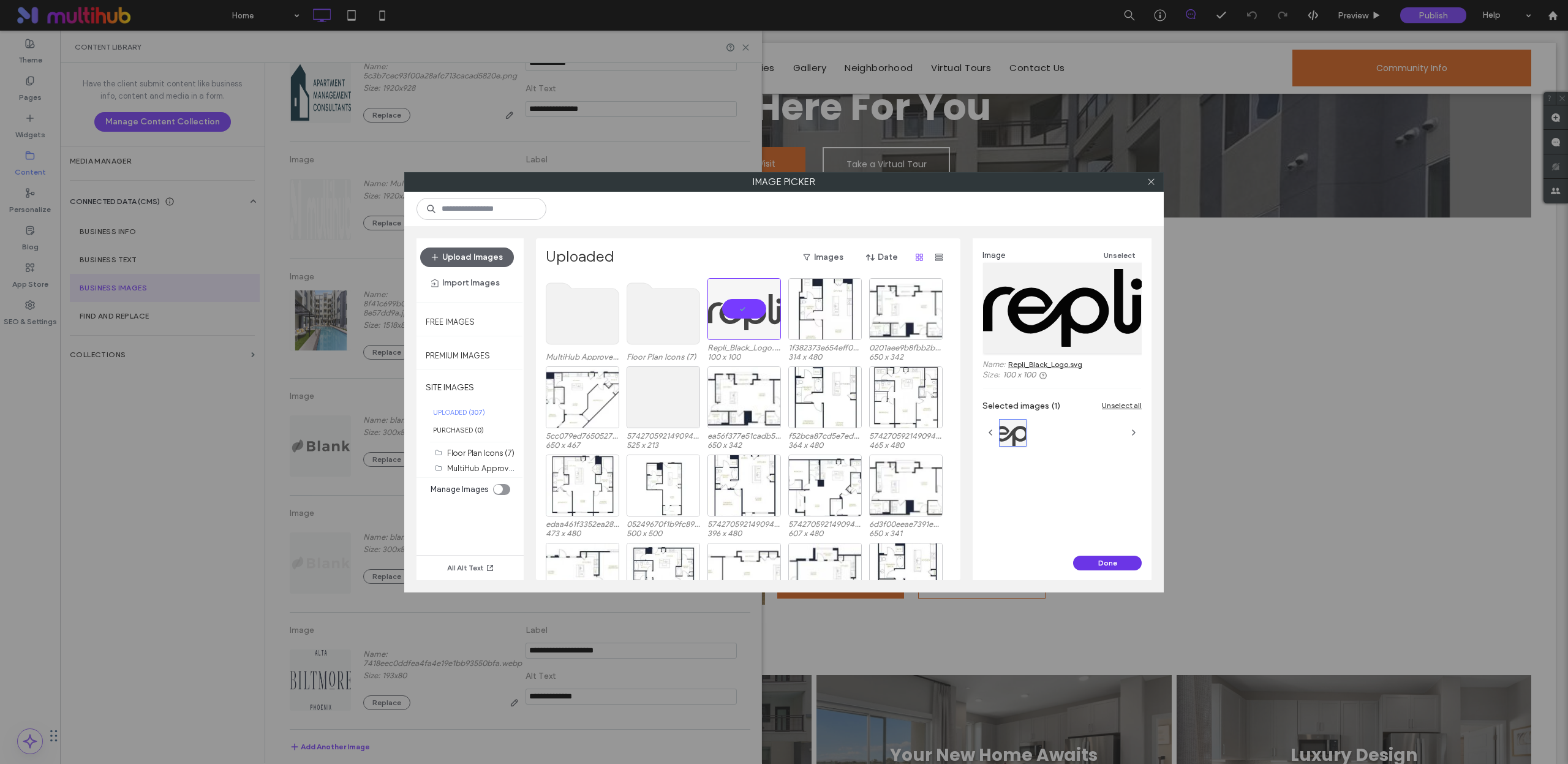
click at [1119, 564] on button "Done" at bounding box center [1107, 562] width 68 height 15
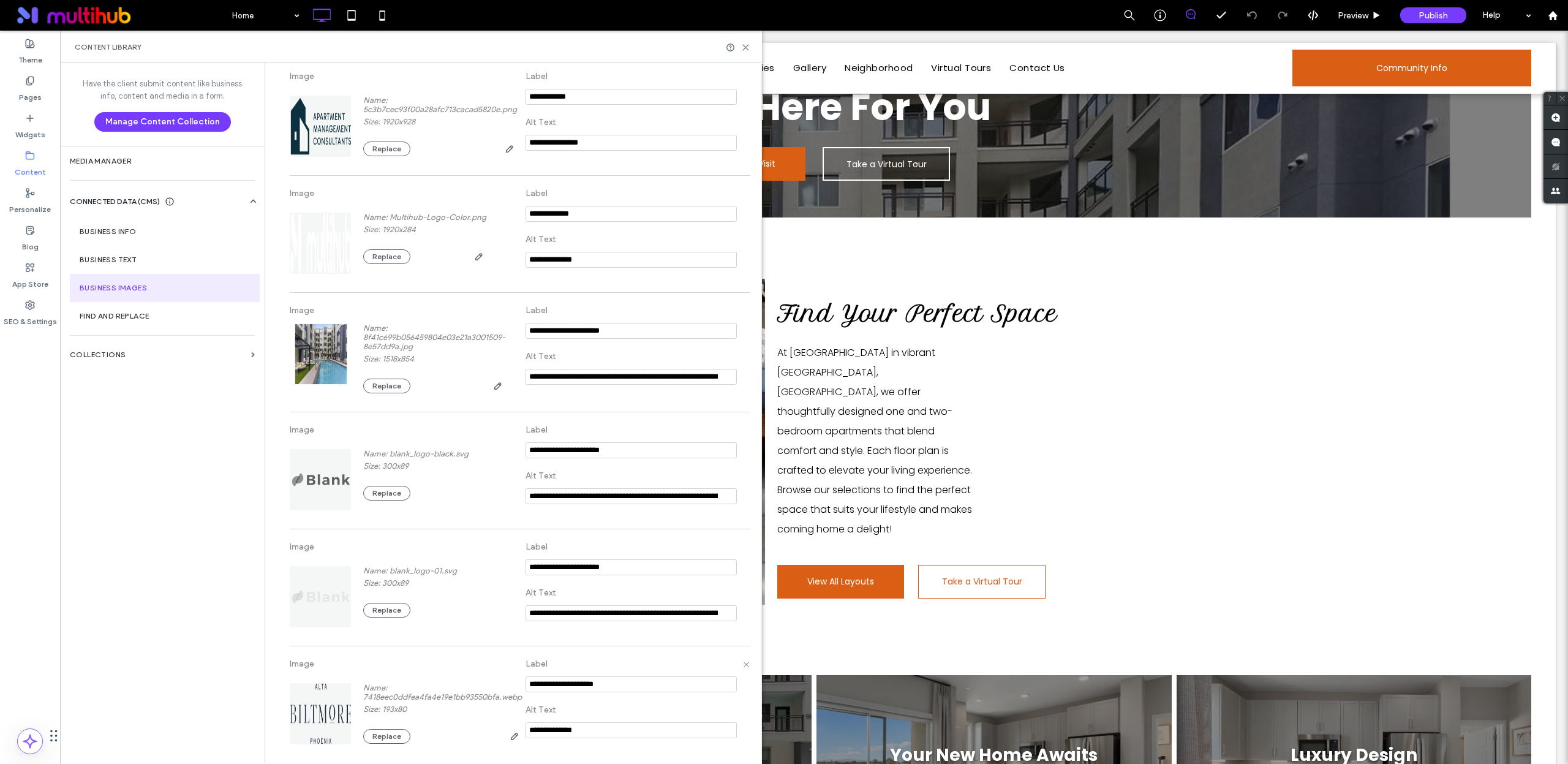
scroll to position [537, 0]
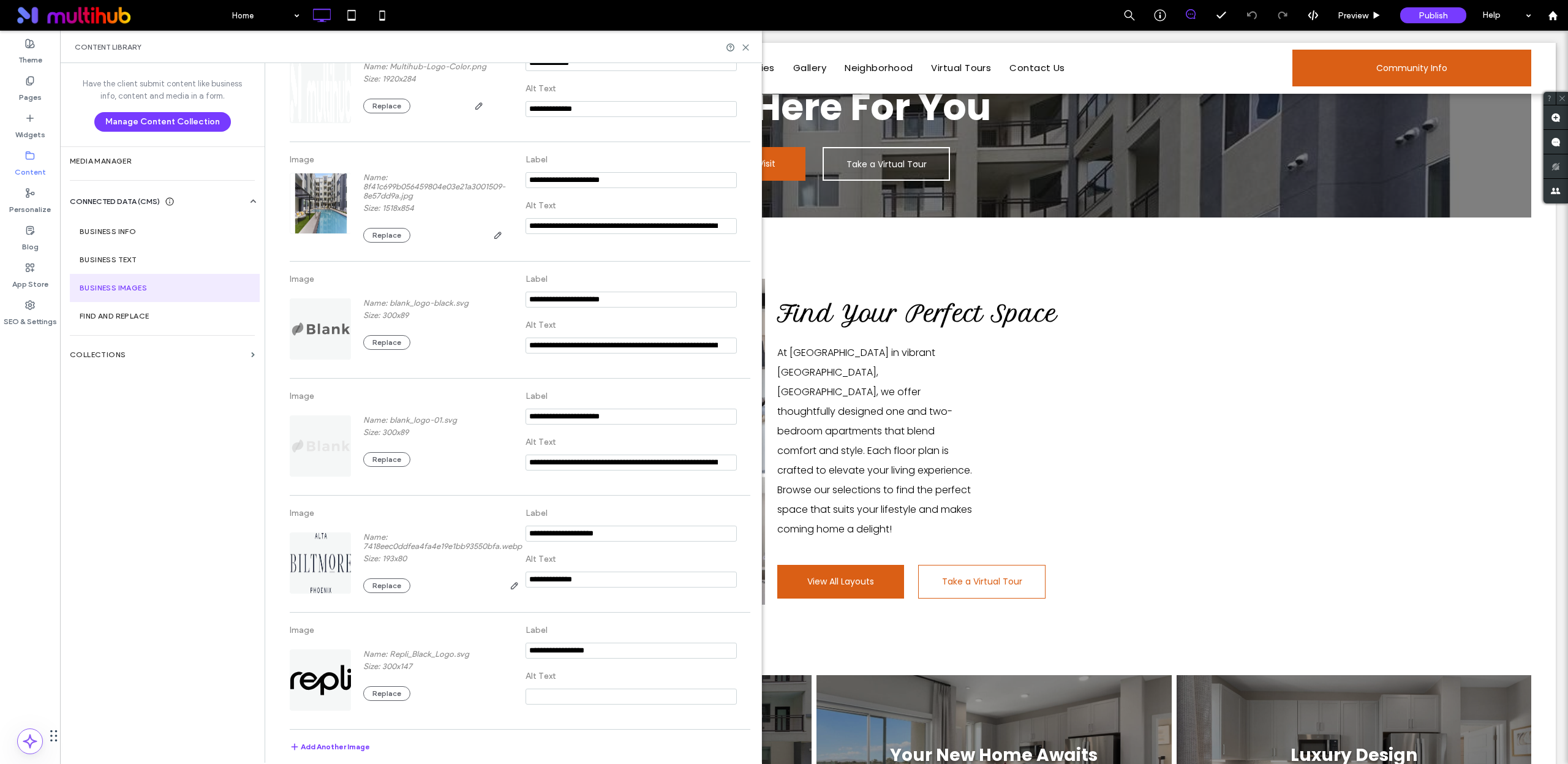
type input "**********"
click at [237, 573] on div "Have the client submit content like business info, content and media in a form.…" at bounding box center [162, 412] width 204 height 698
click at [157, 254] on section "Business Text" at bounding box center [165, 260] width 190 height 29
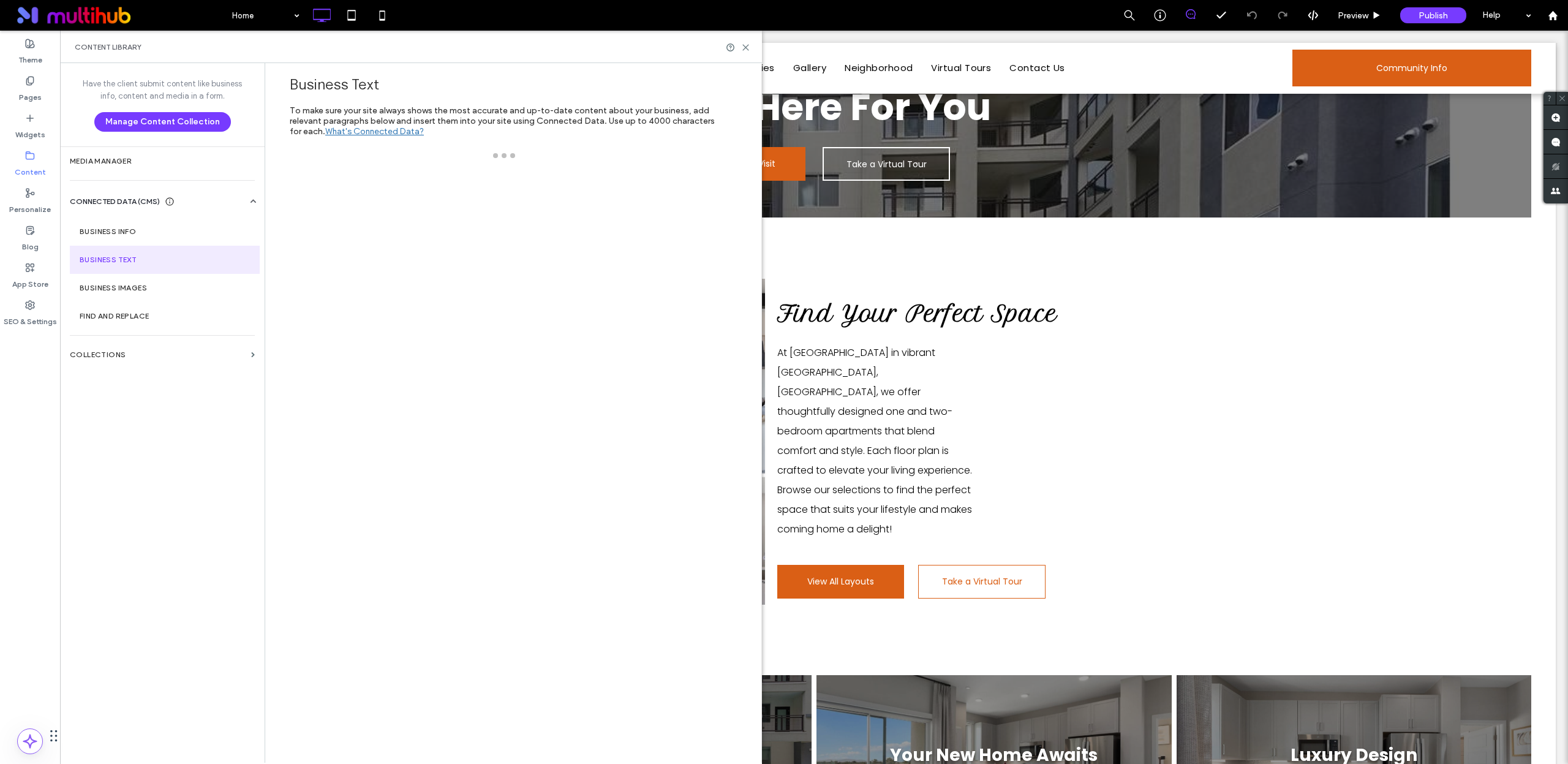
scroll to position [0, 0]
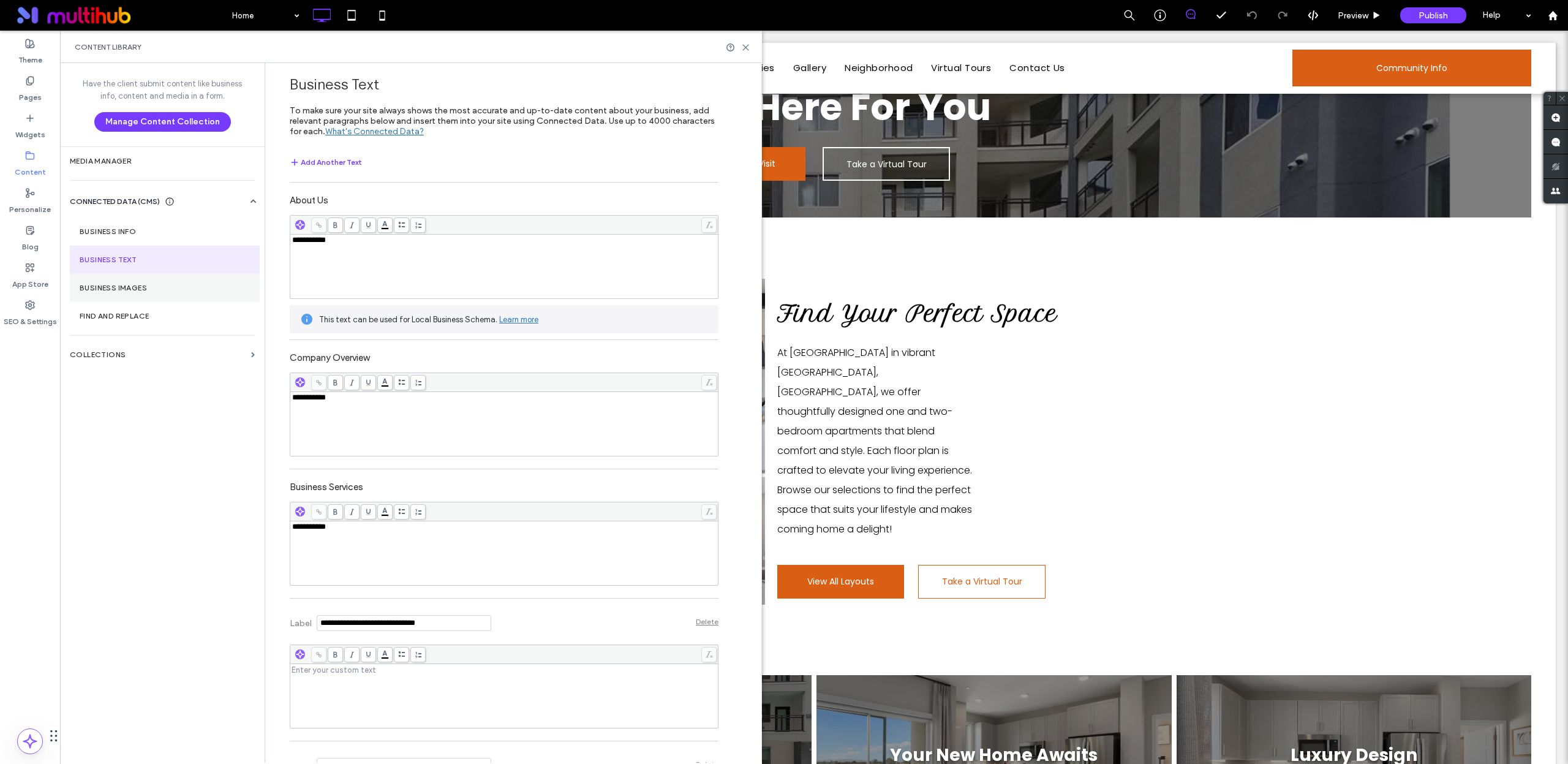
click at [165, 288] on label "Business Images" at bounding box center [165, 288] width 171 height 9
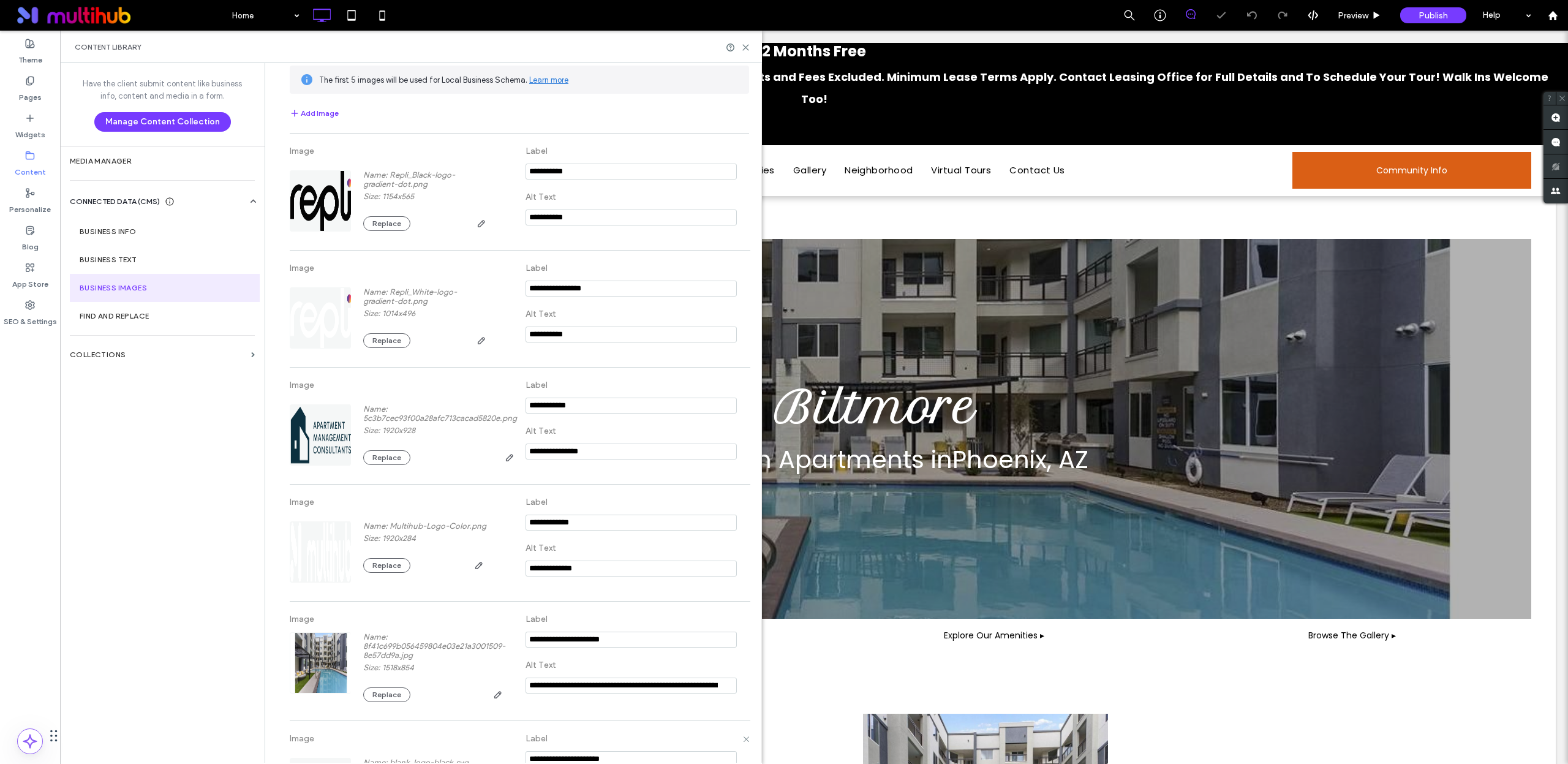
scroll to position [61, 0]
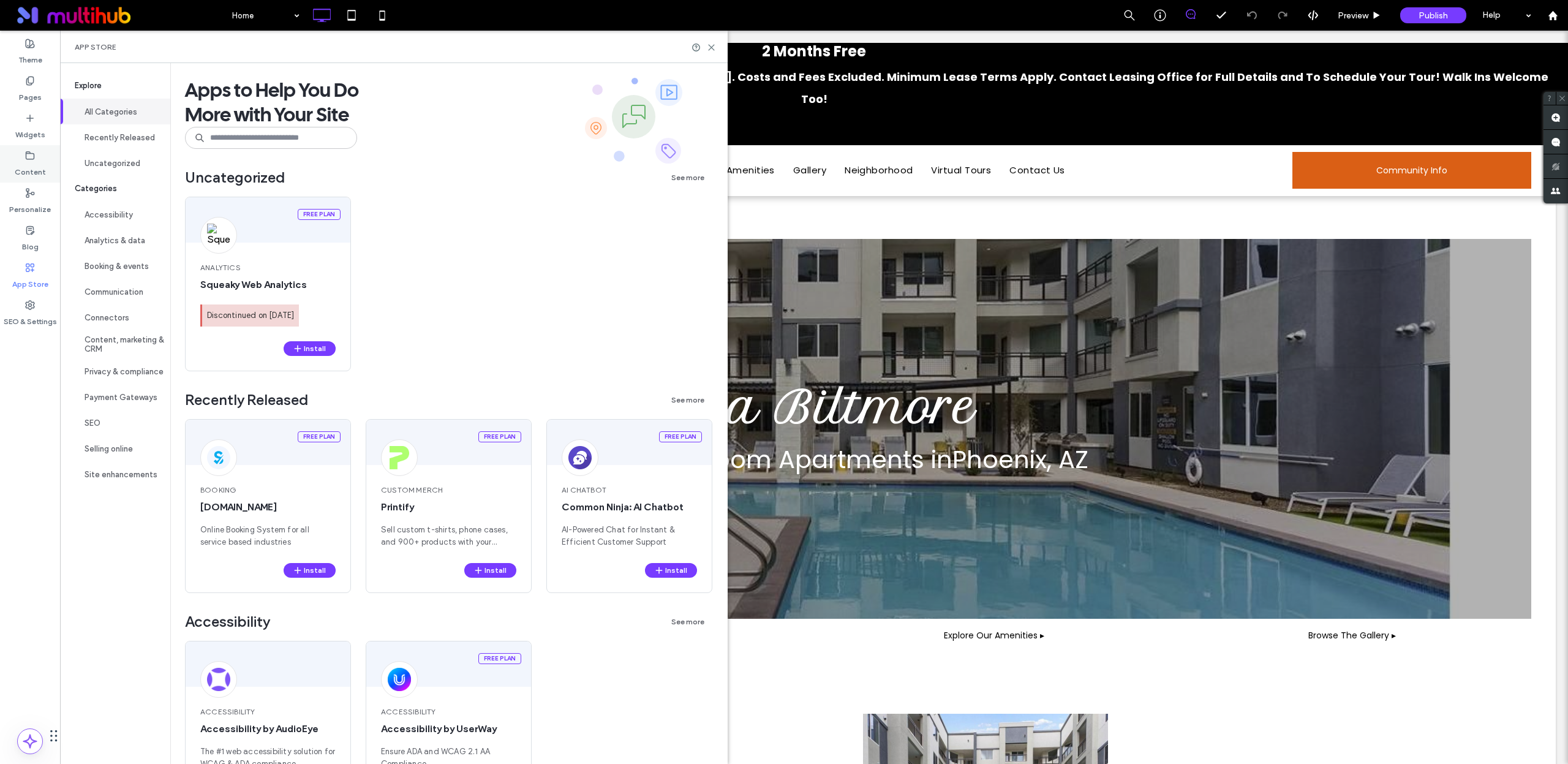
click at [41, 163] on label "Content" at bounding box center [30, 169] width 31 height 17
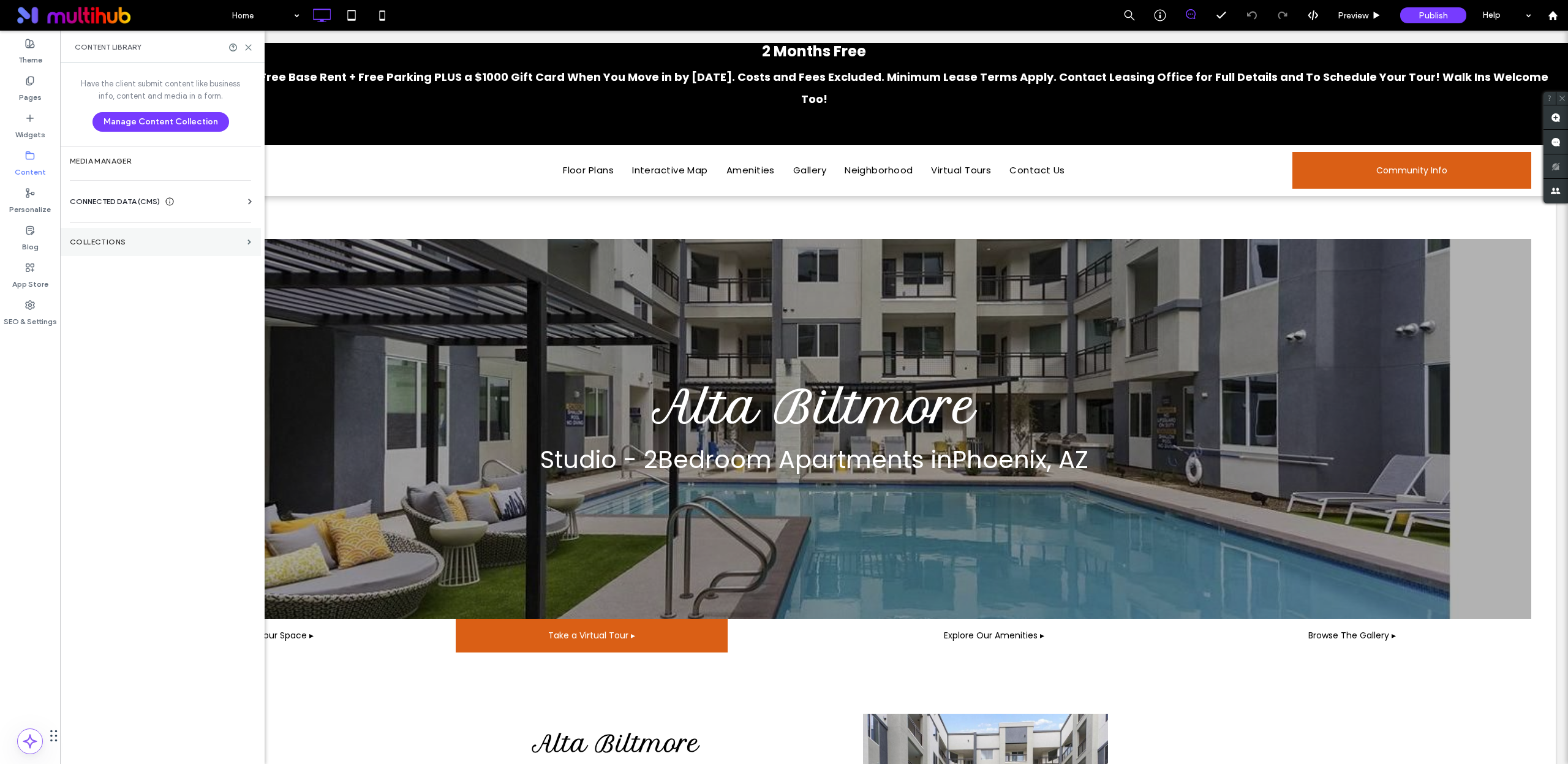
click at [183, 250] on section "Collections" at bounding box center [160, 242] width 201 height 29
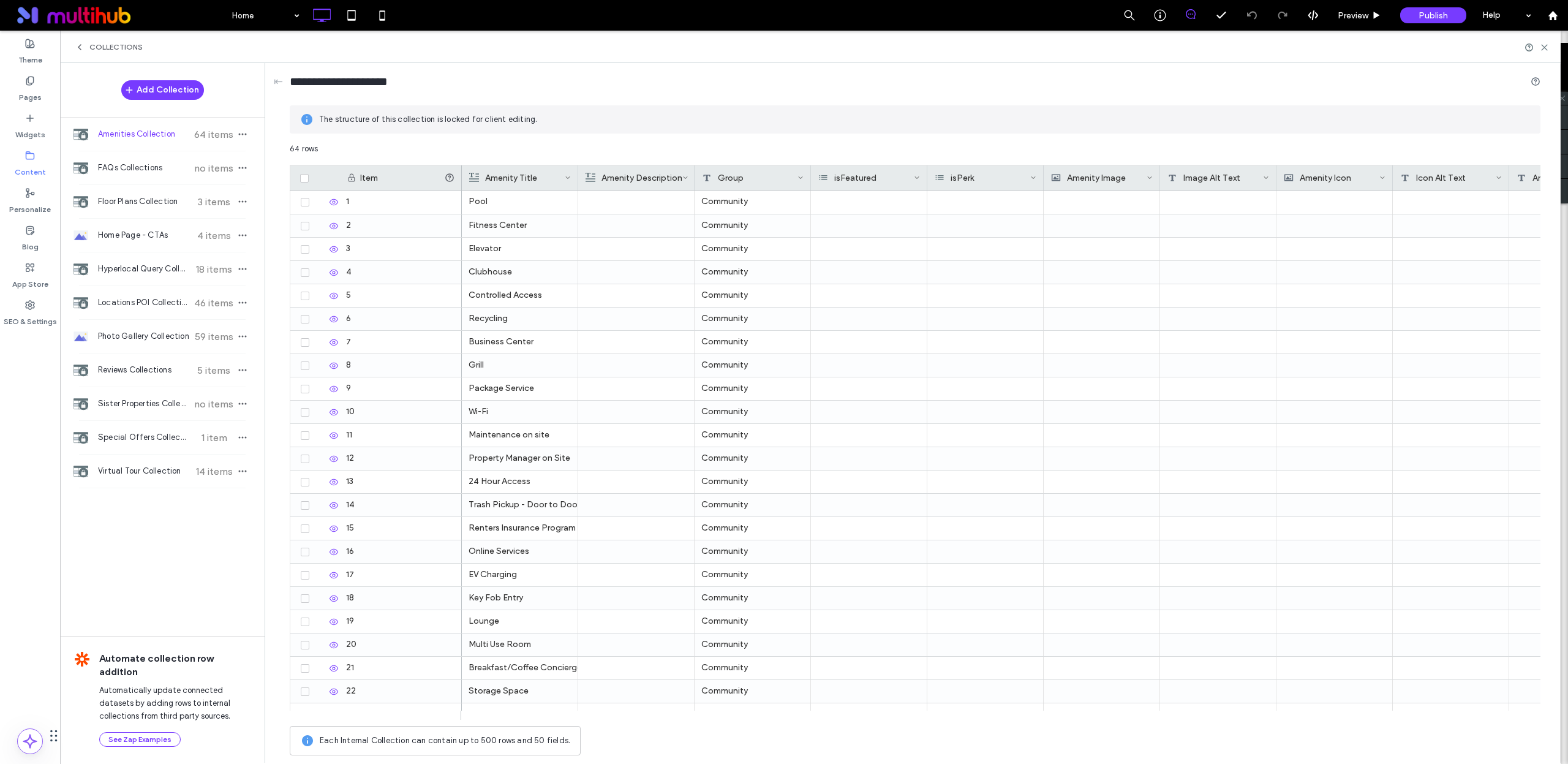
click at [22, 168] on label "Content" at bounding box center [30, 169] width 31 height 17
click at [38, 129] on label "Widgets" at bounding box center [30, 132] width 30 height 17
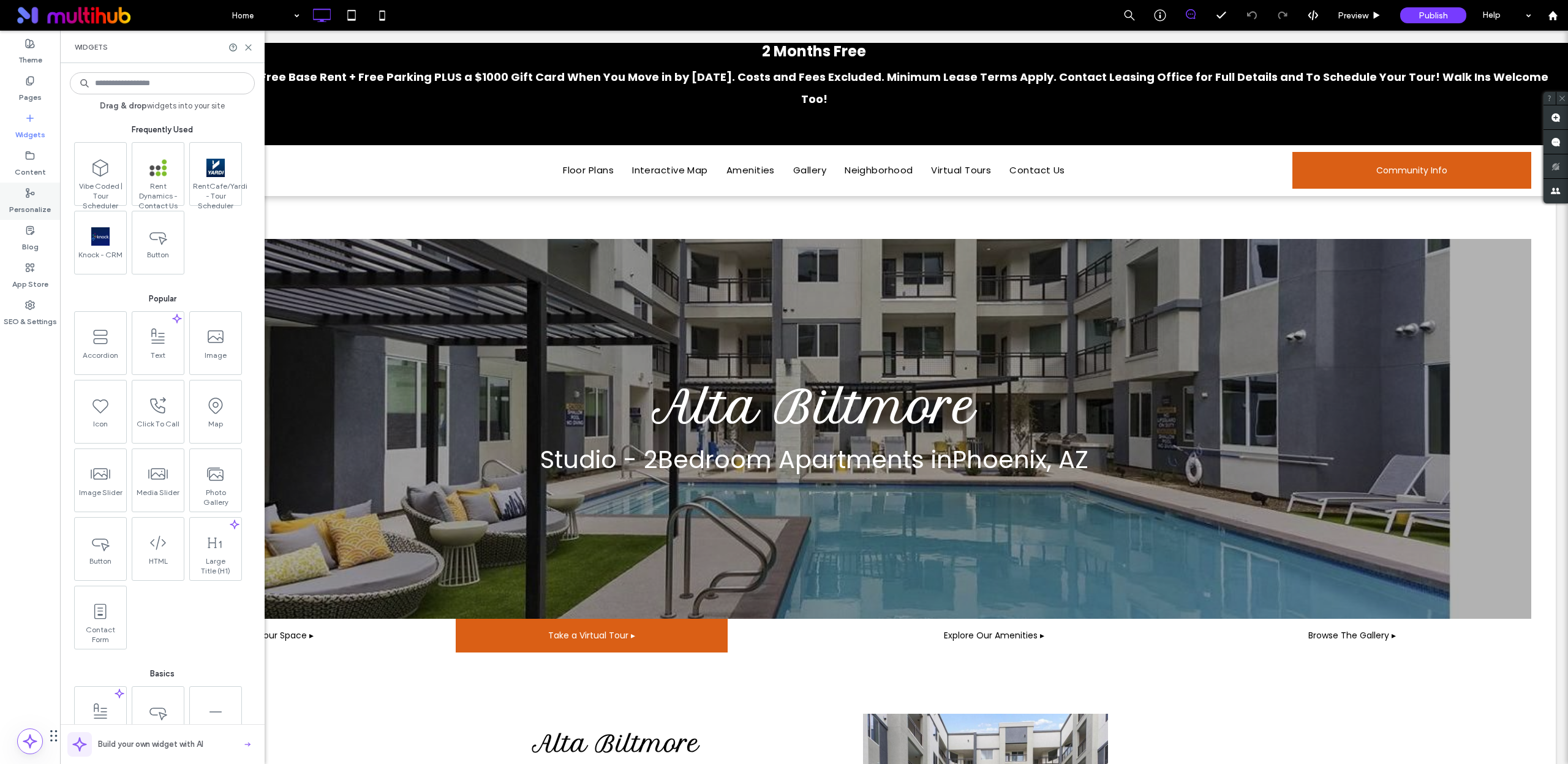
click at [29, 188] on icon at bounding box center [29, 192] width 10 height 10
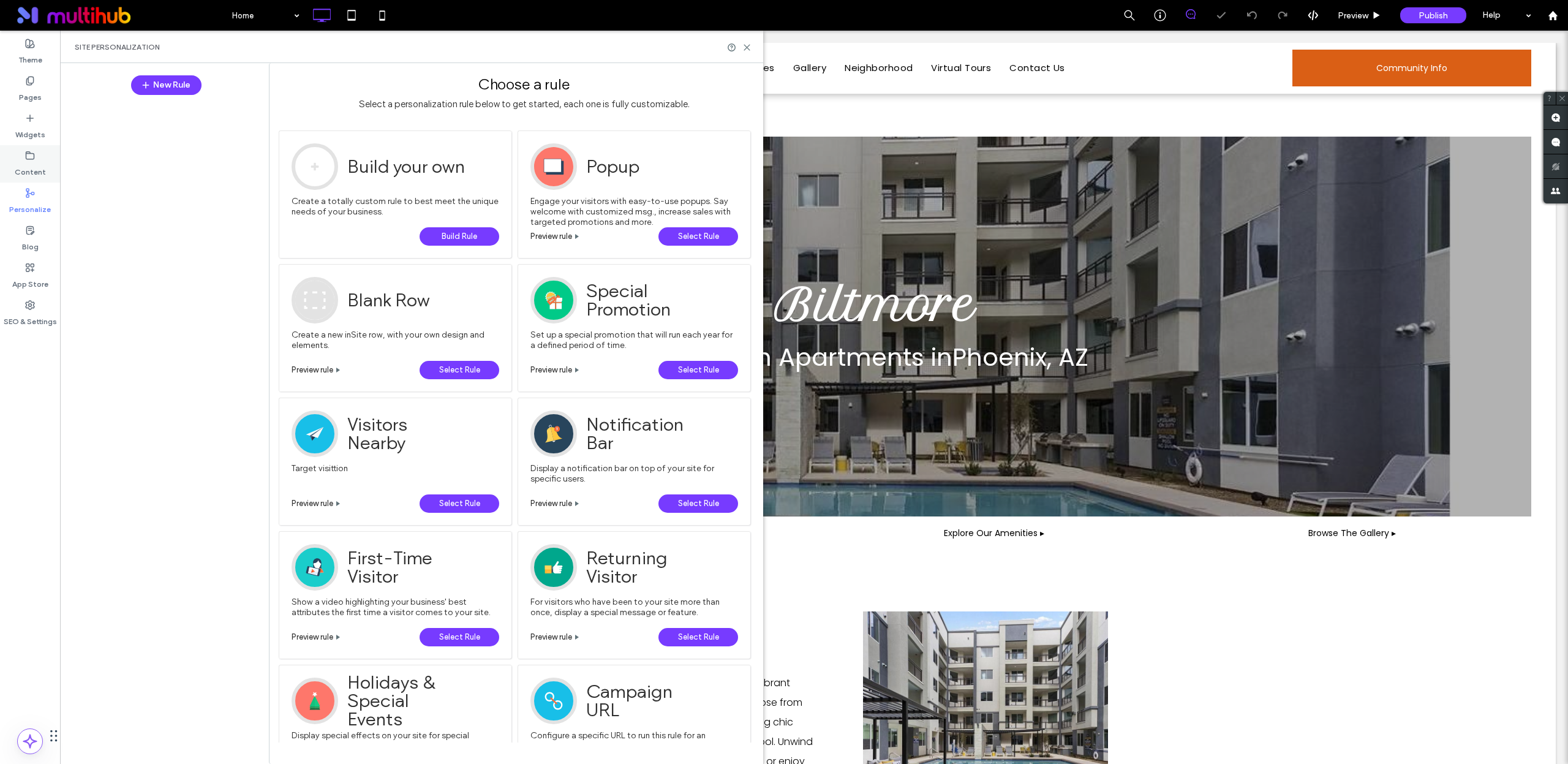
click at [32, 168] on label "Content" at bounding box center [30, 169] width 31 height 17
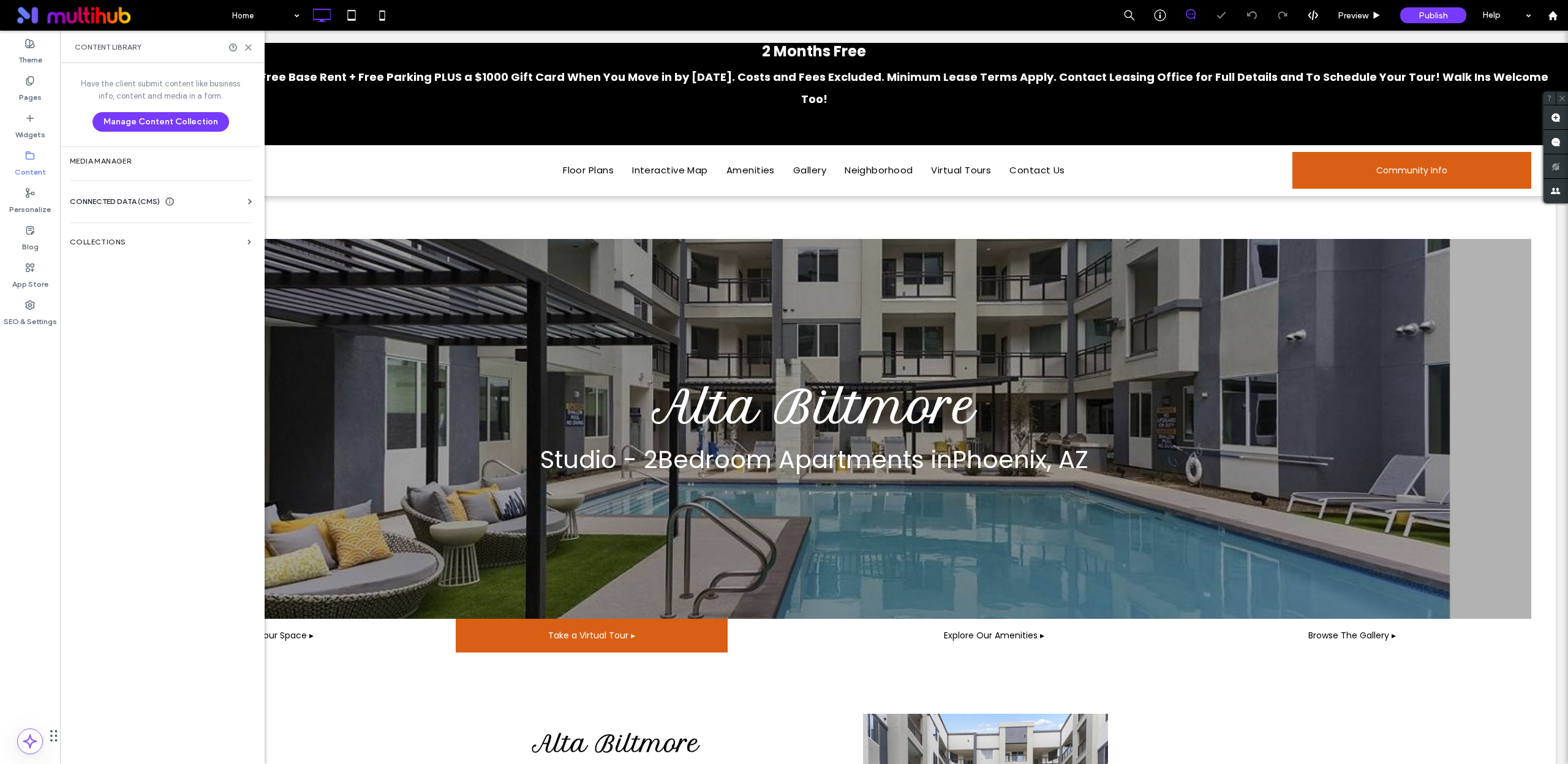
click at [202, 201] on div "CONNECTED DATA (CMS)" at bounding box center [163, 202] width 186 height 12
click at [133, 289] on label "Business Images" at bounding box center [163, 288] width 166 height 9
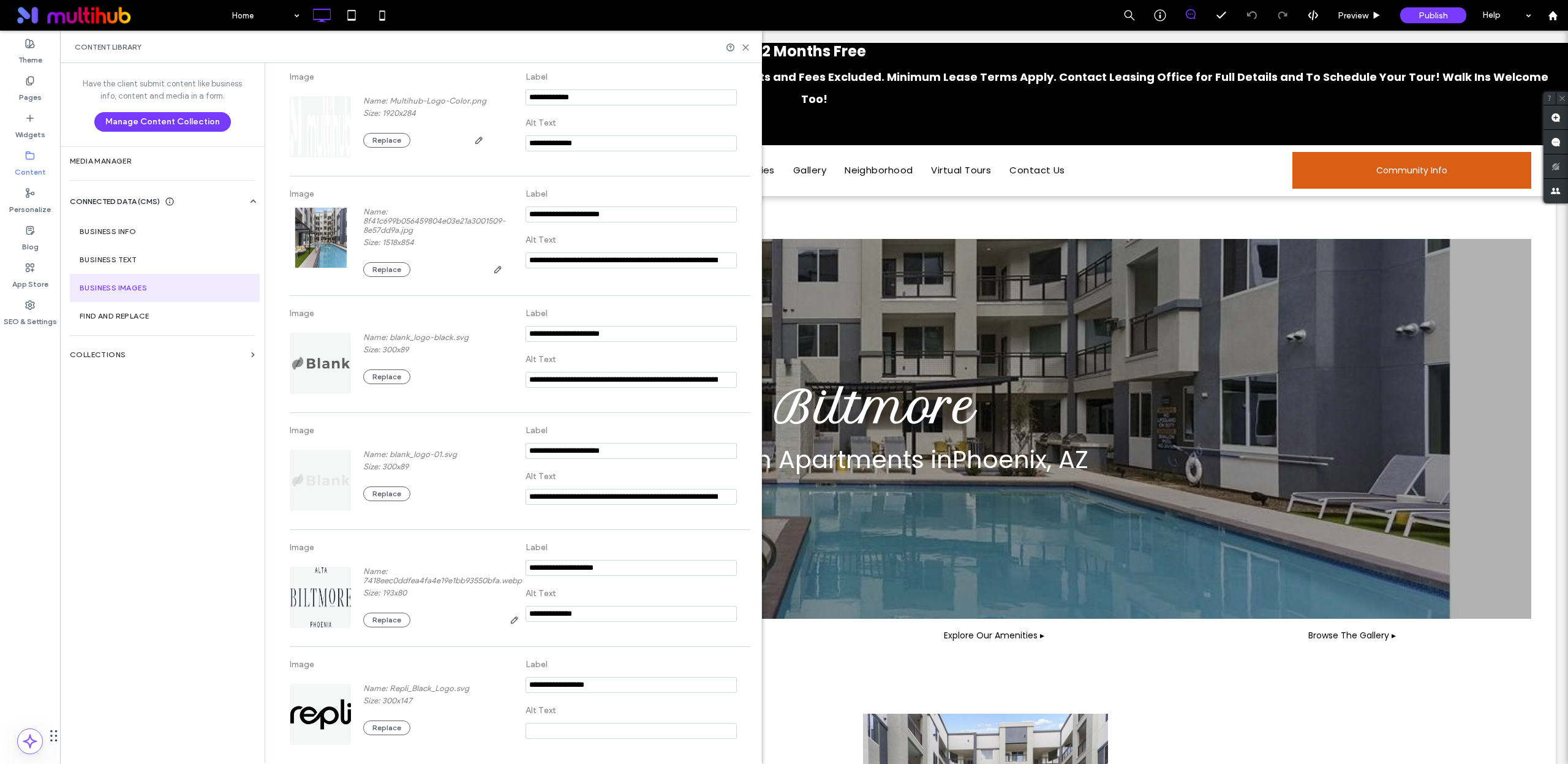
scroll to position [501, 0]
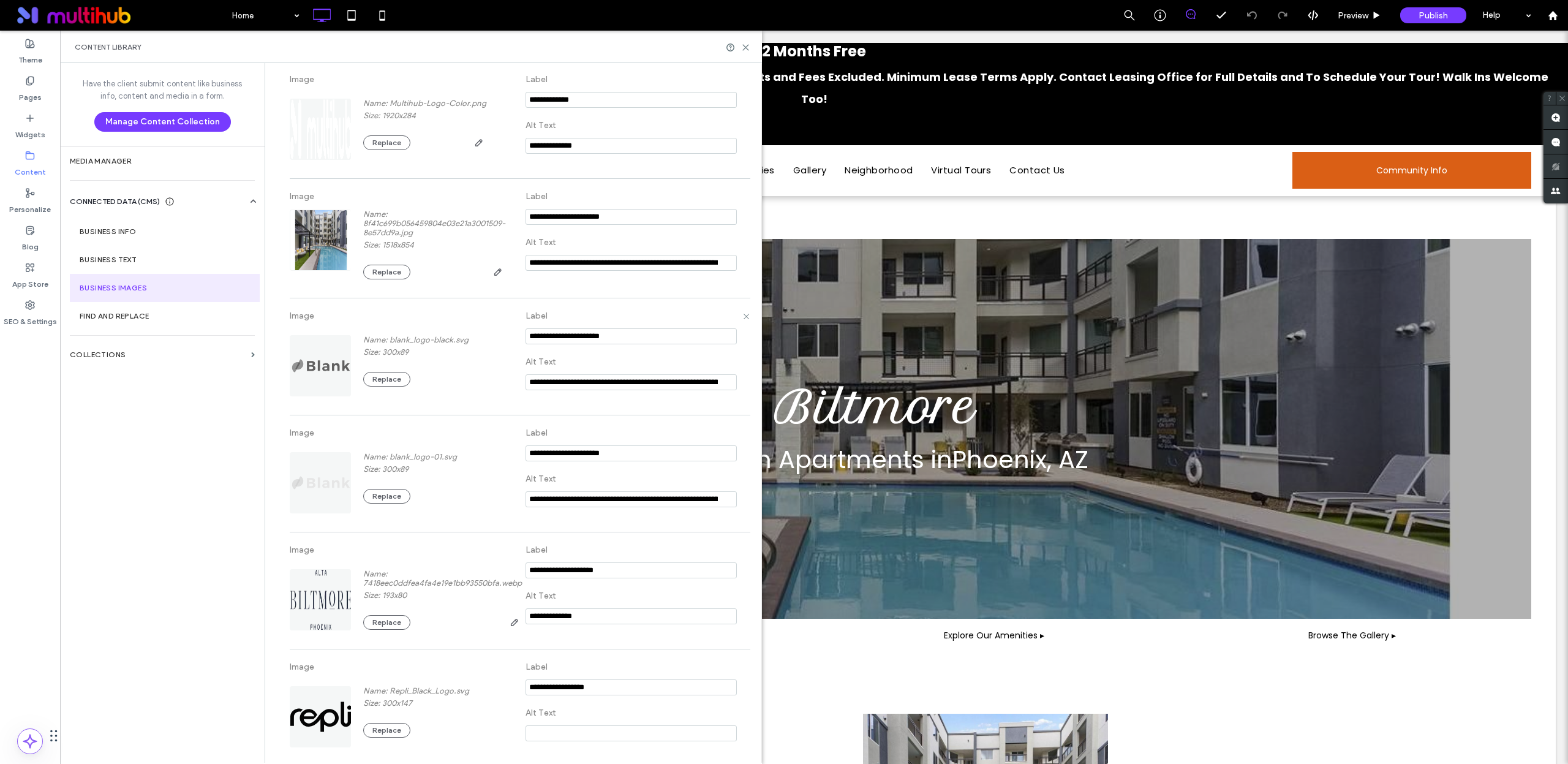
click at [626, 384] on input "**********" at bounding box center [632, 382] width 211 height 16
click at [489, 390] on div "Name: blank_logo-black.svg Size: 300x89 Replace" at bounding box center [395, 365] width 211 height 63
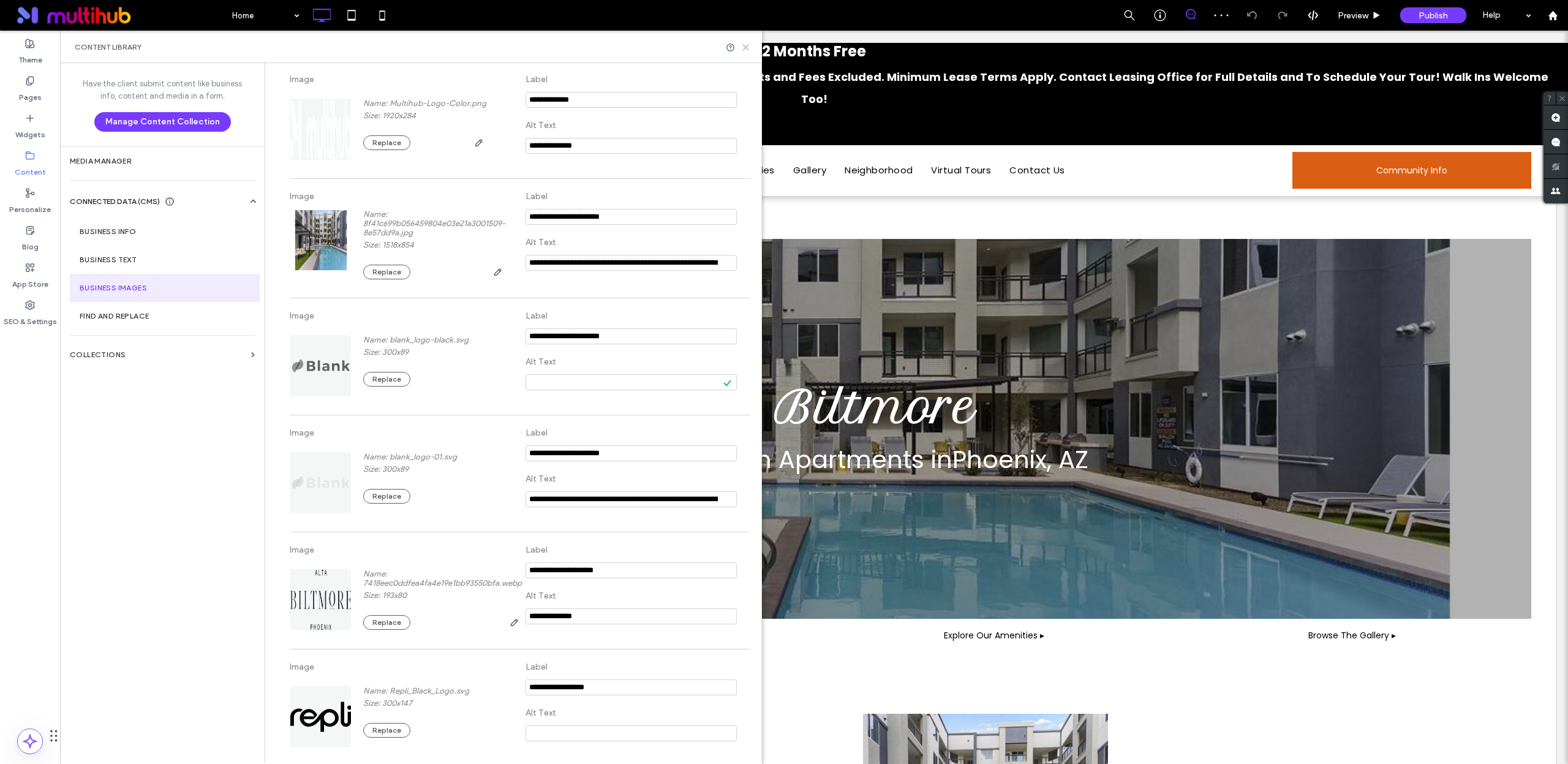
click at [748, 51] on icon at bounding box center [746, 48] width 10 height 10
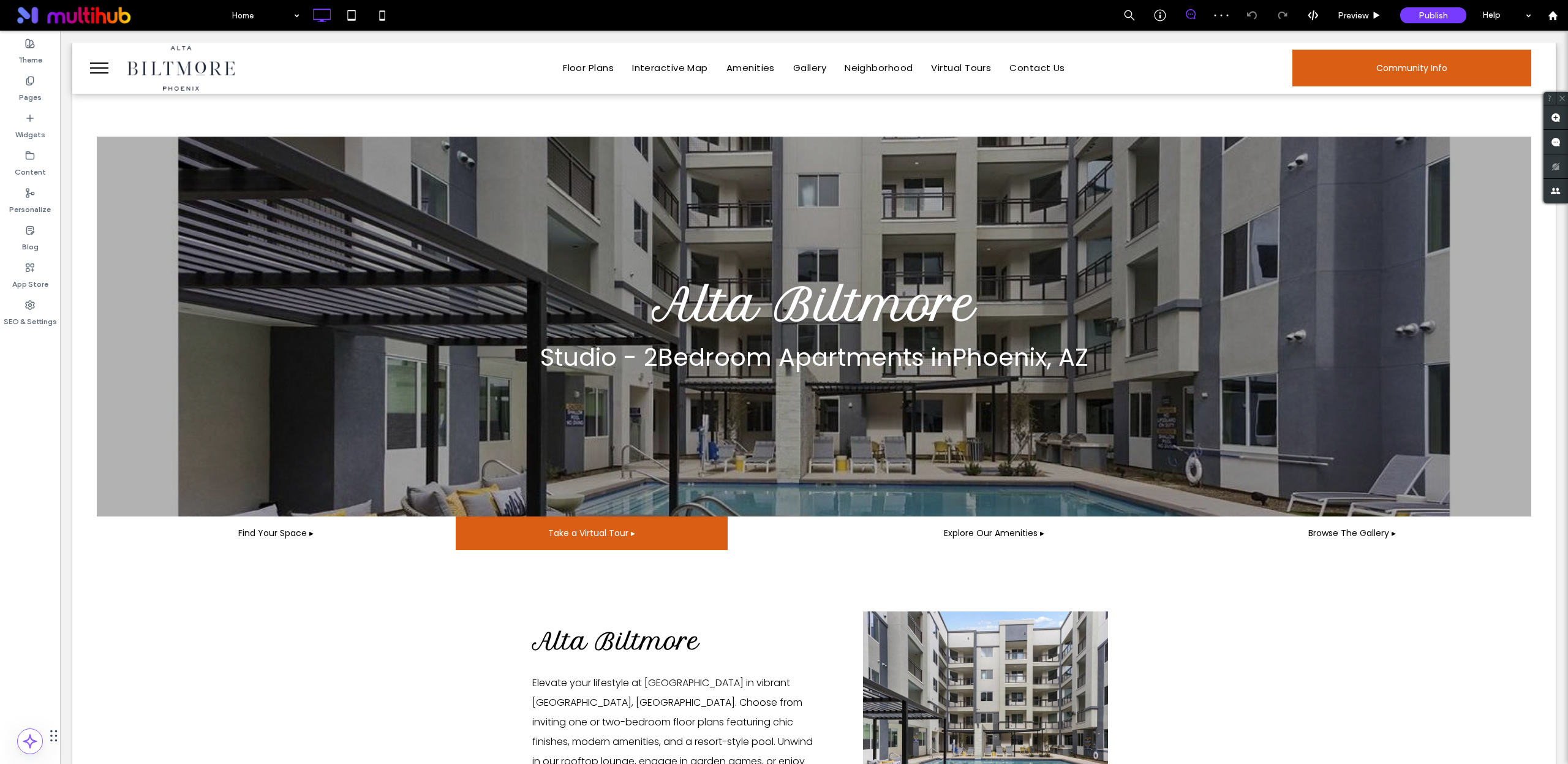
scroll to position [0, 0]
